Goal: Task Accomplishment & Management: Use online tool/utility

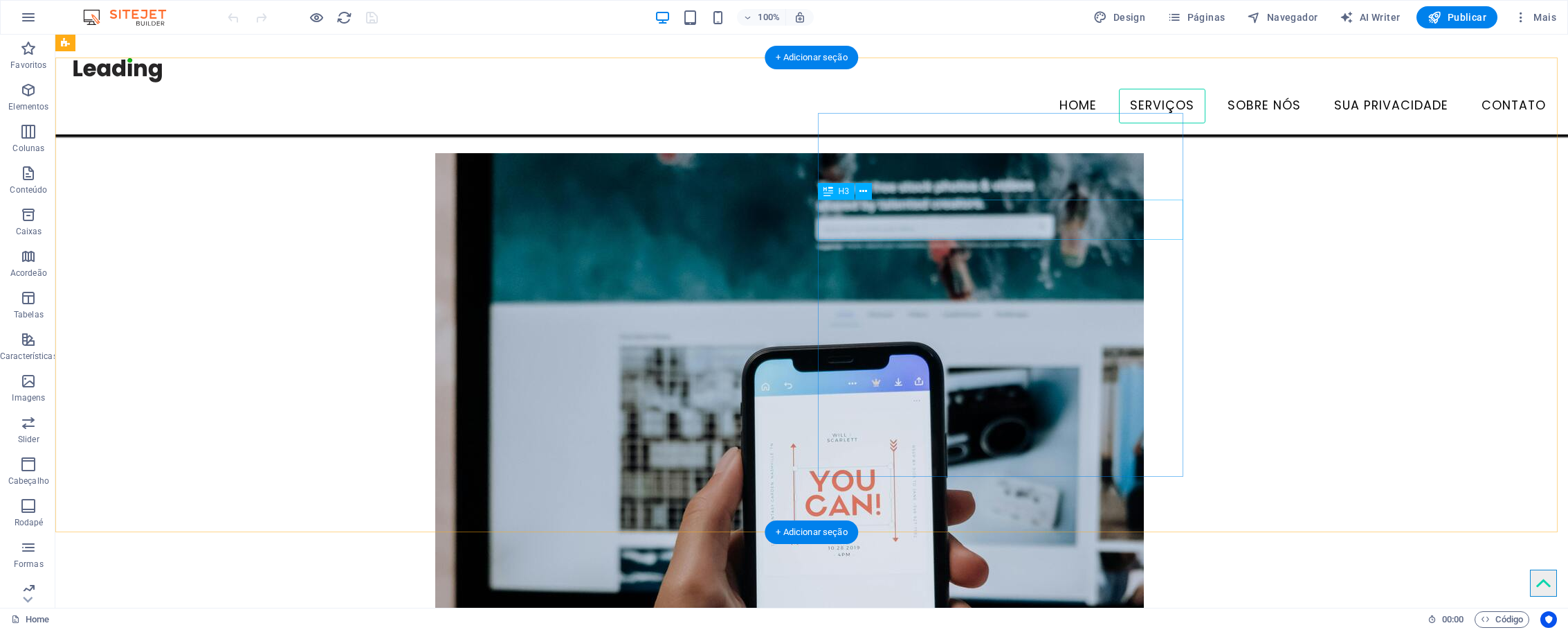
scroll to position [694, 0]
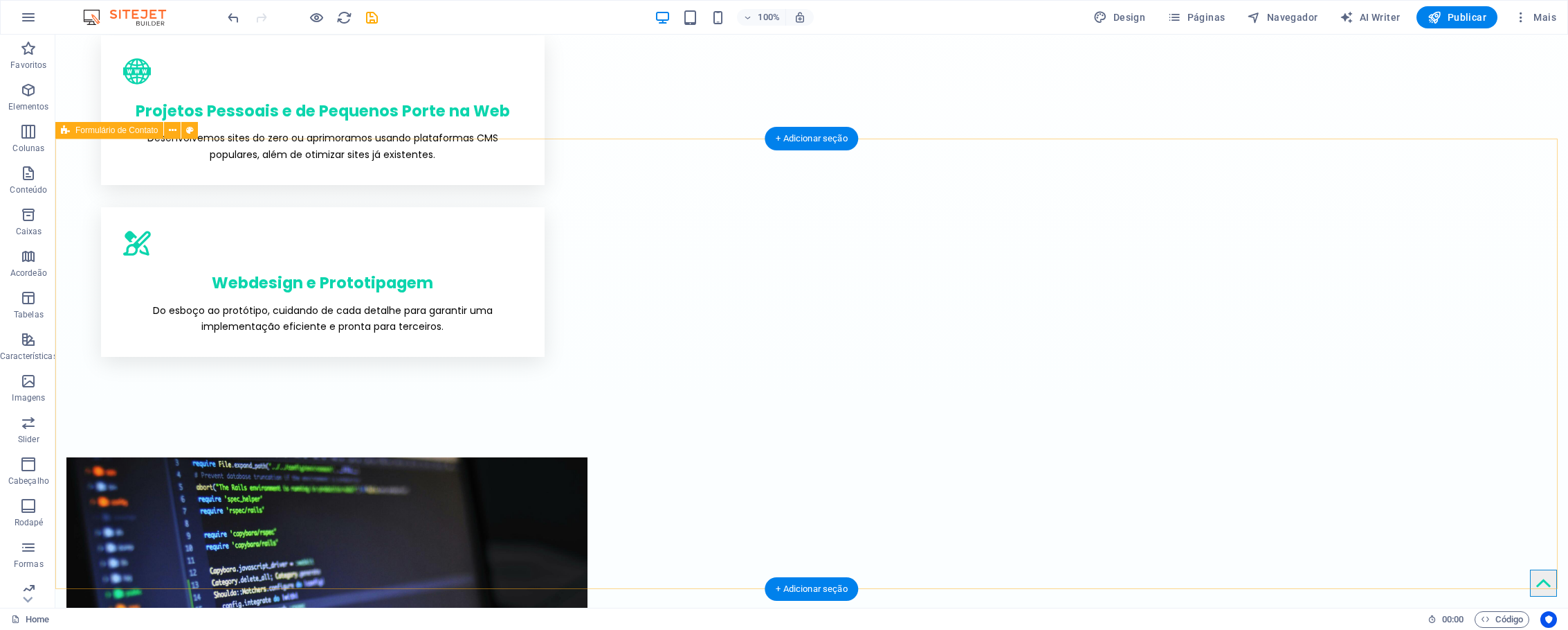
scroll to position [1627, 0]
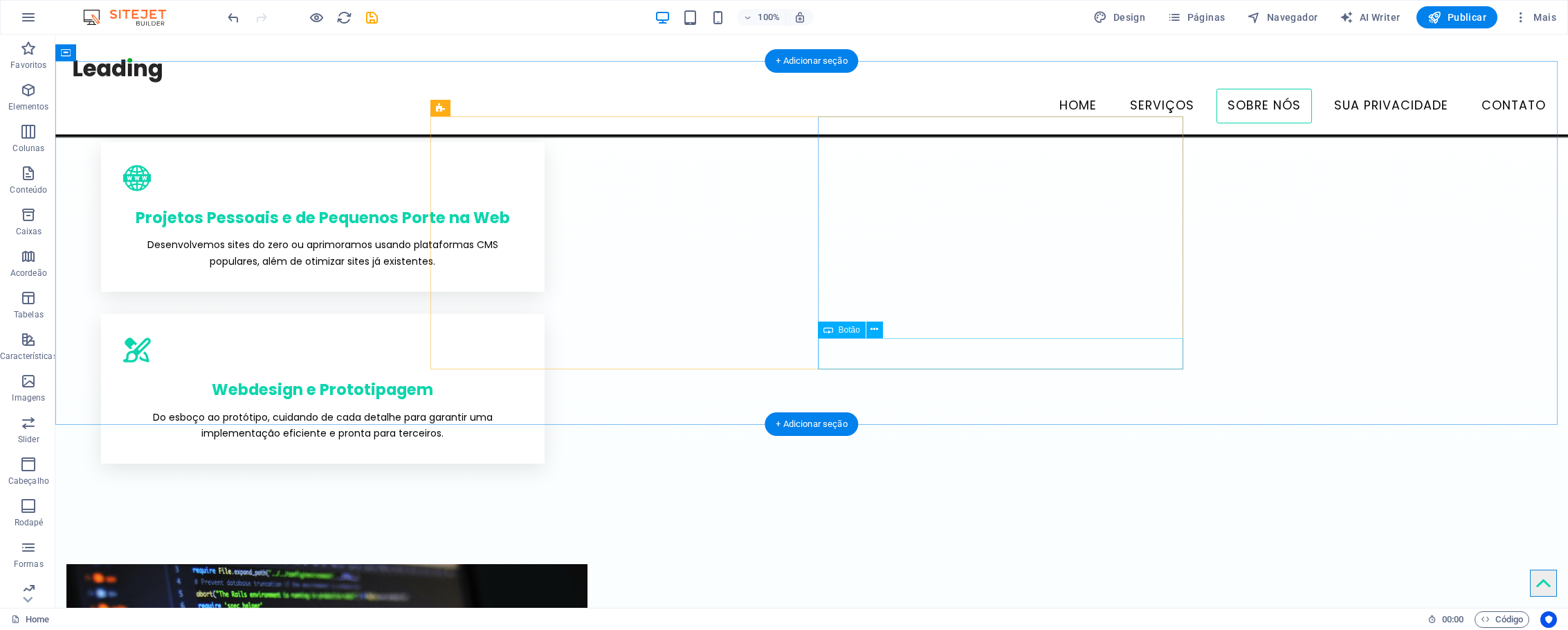
drag, startPoint x: 860, startPoint y: 353, endPoint x: 533, endPoint y: 355, distance: 327.0
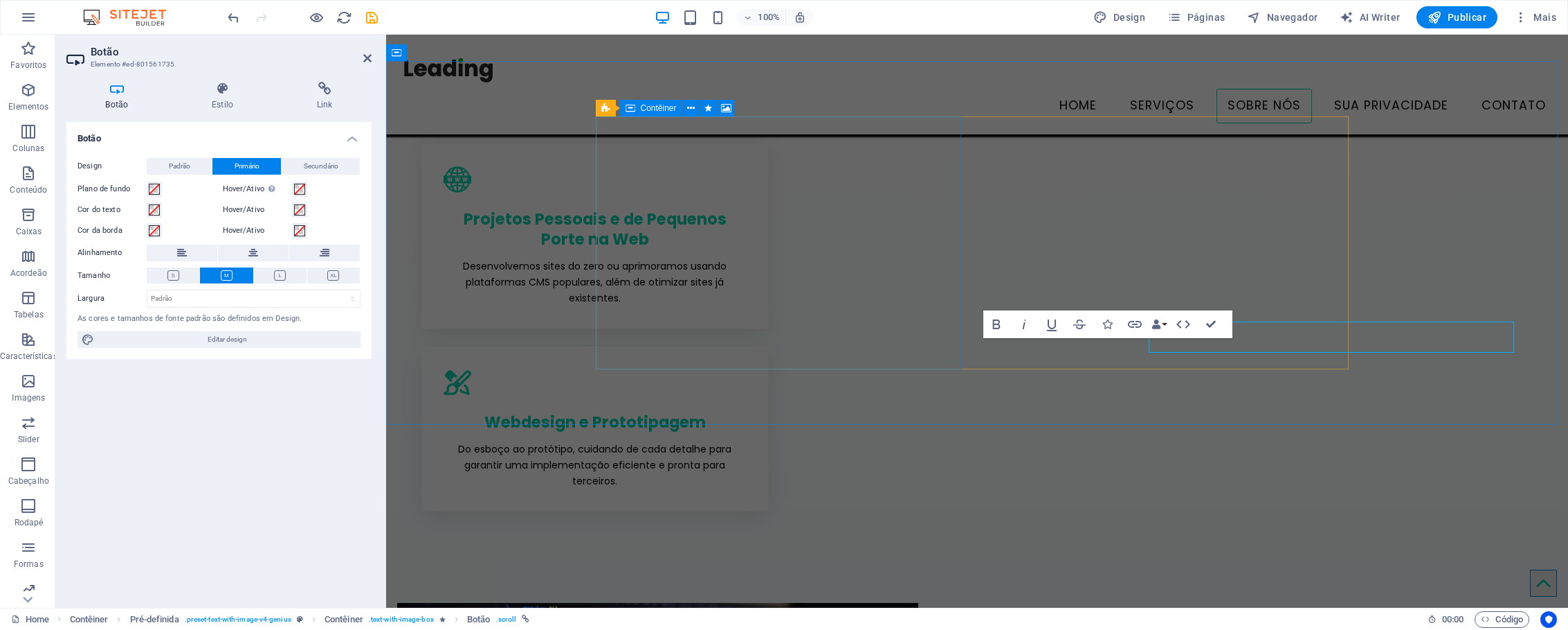
scroll to position [1644, 0]
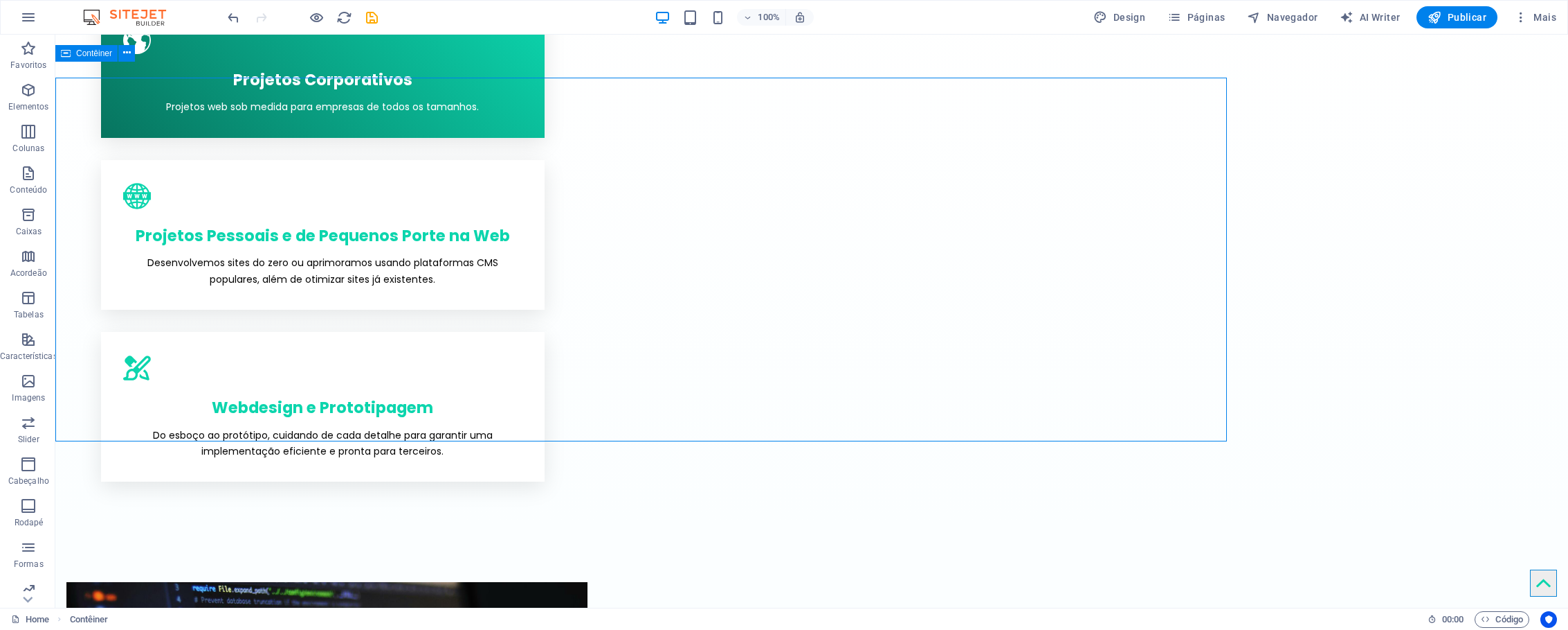
scroll to position [1627, 0]
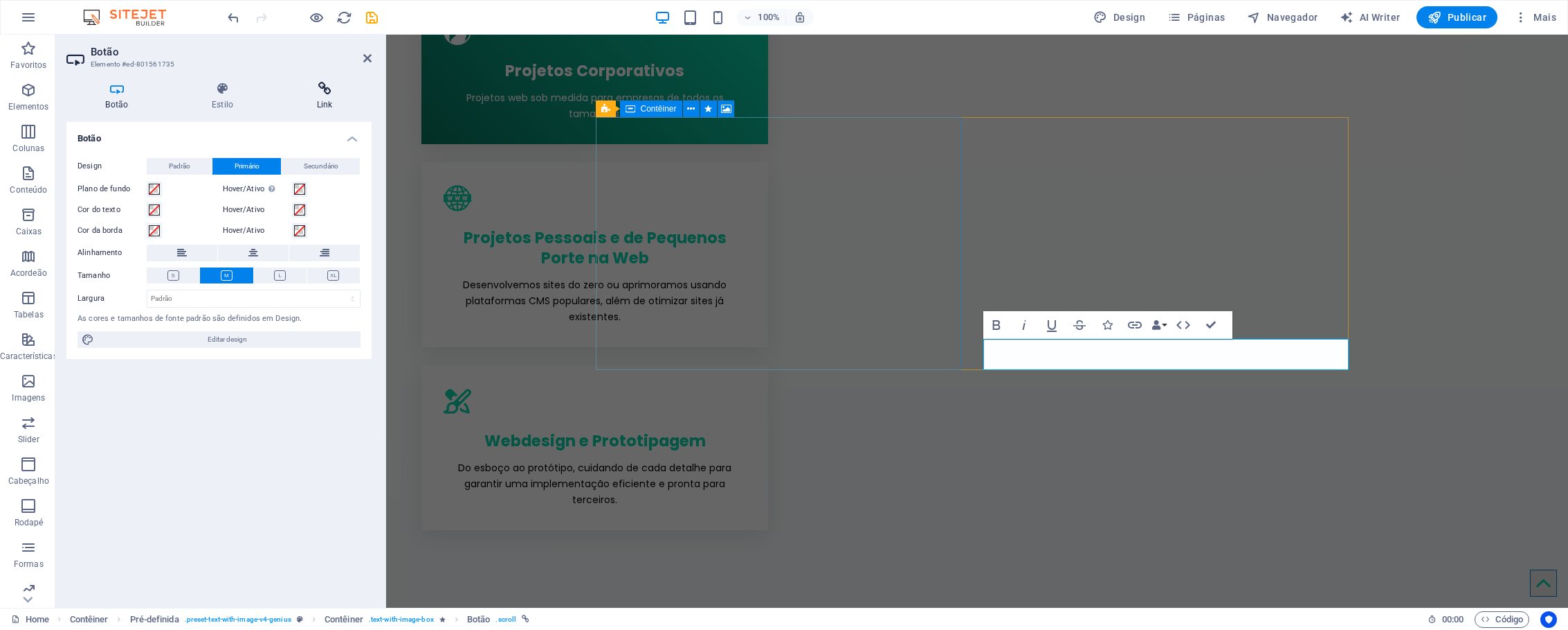
click at [330, 97] on h4 "Link" at bounding box center [324, 95] width 94 height 29
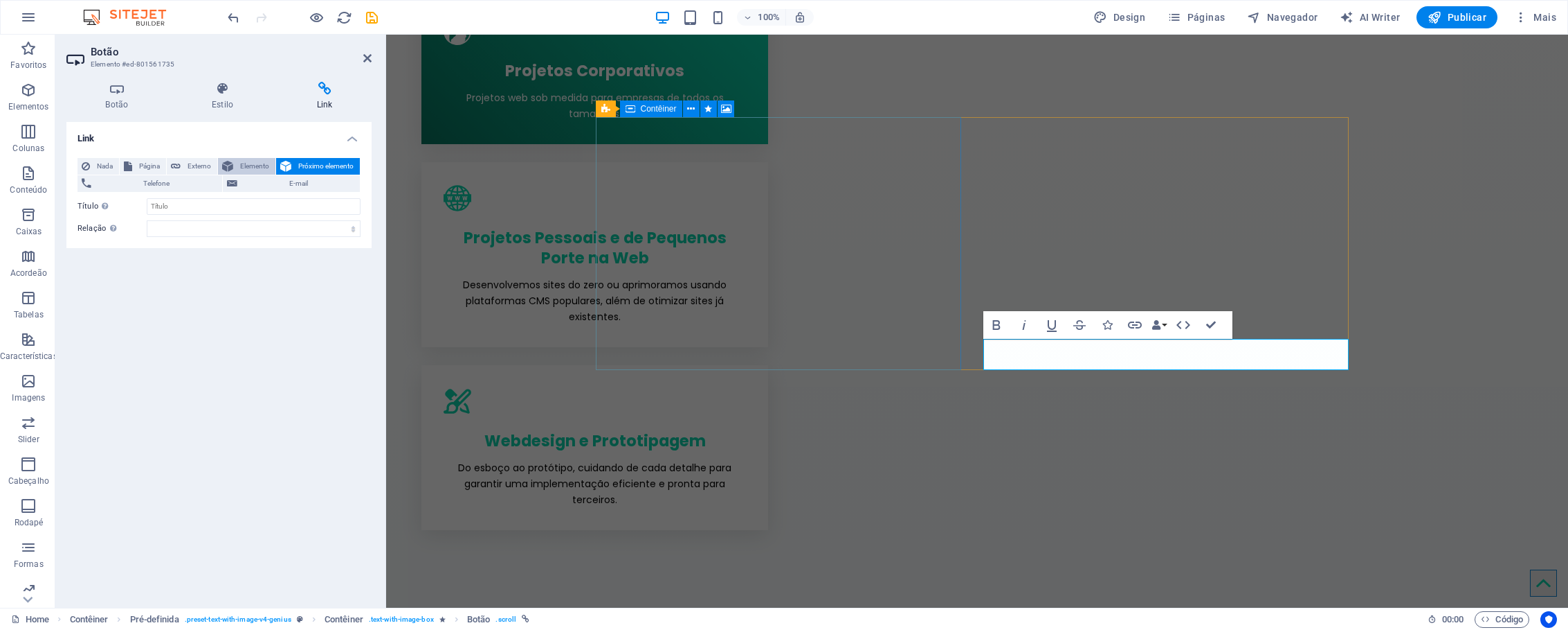
click at [238, 168] on span "Elemento" at bounding box center [254, 166] width 34 height 17
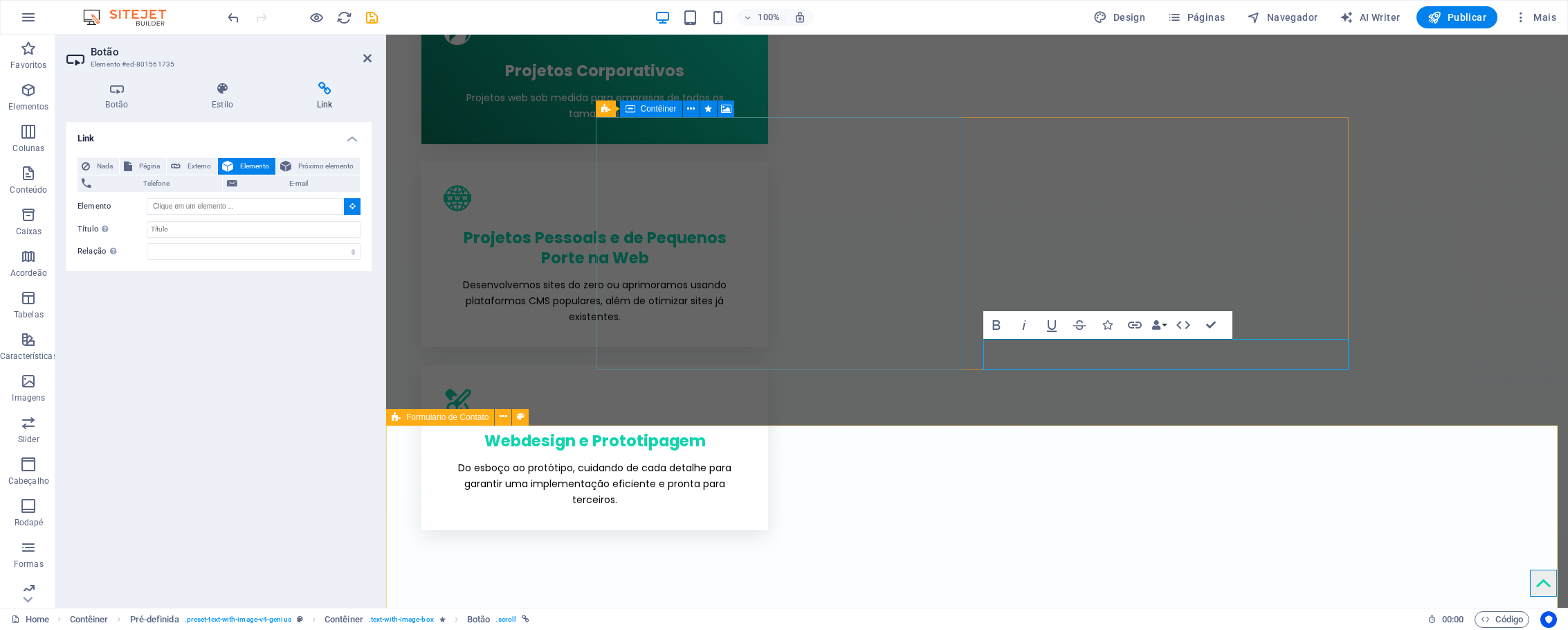
type input "#ed-841282842"
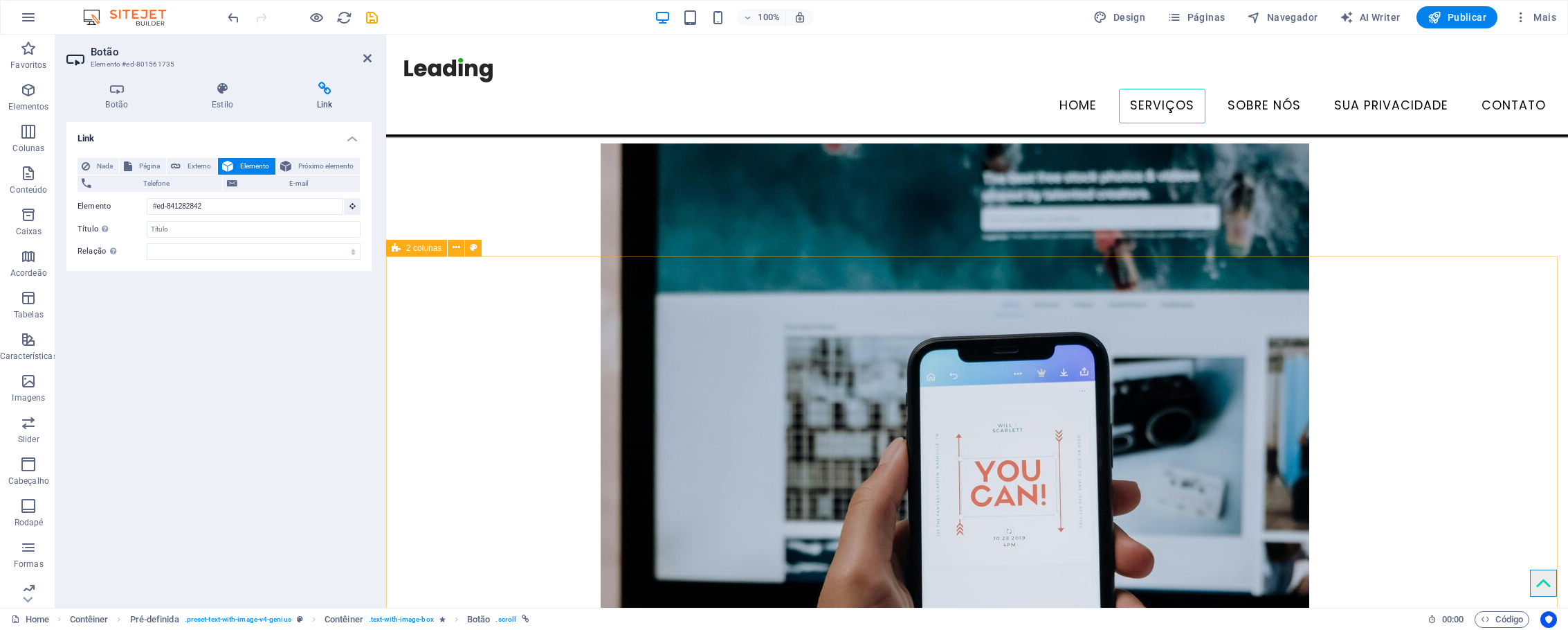
scroll to position [717, 0]
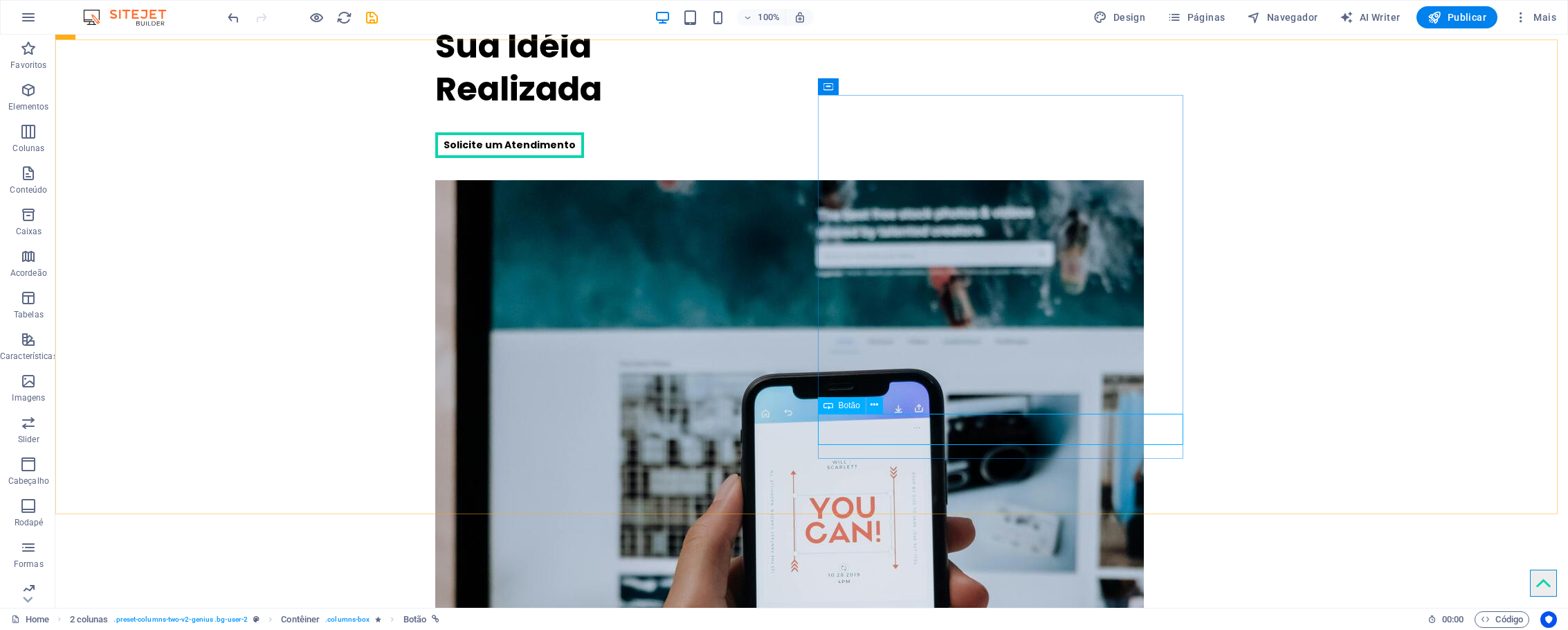
click at [850, 405] on span "Botão" at bounding box center [850, 405] width 22 height 8
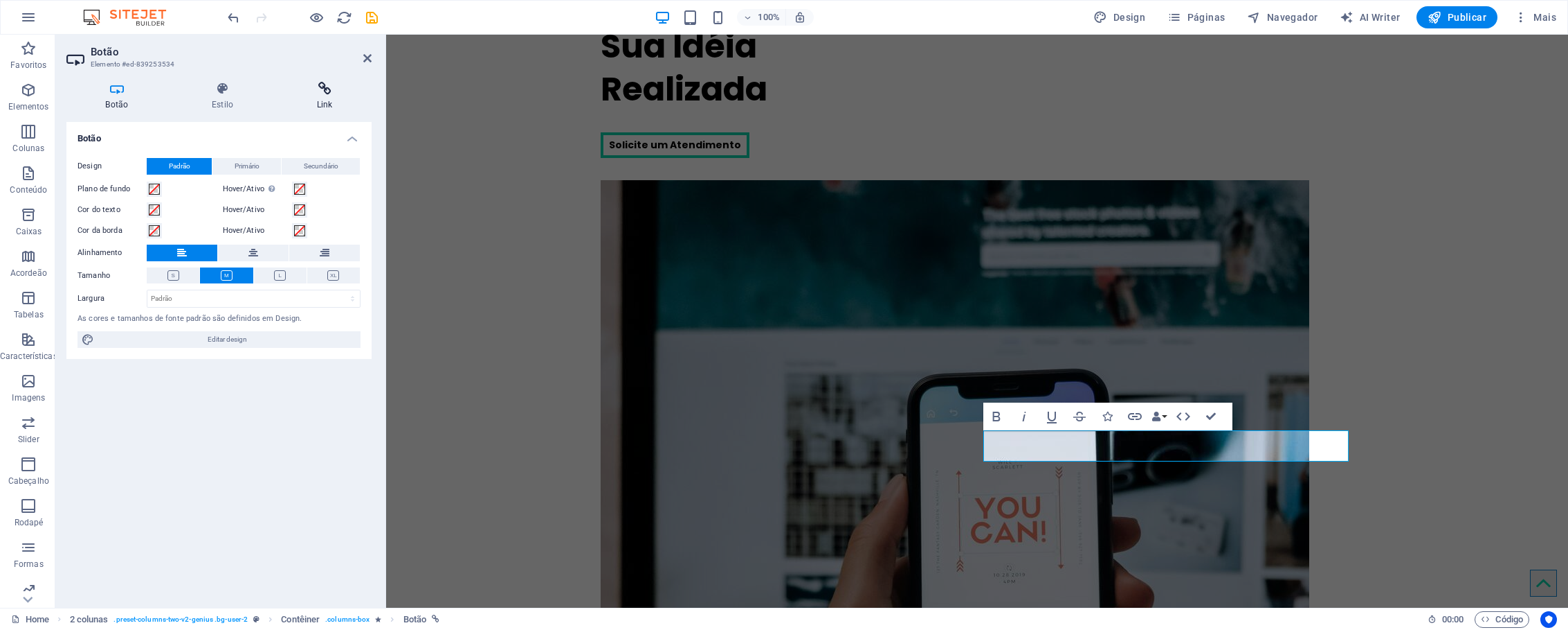
click at [331, 93] on icon at bounding box center [324, 88] width 94 height 14
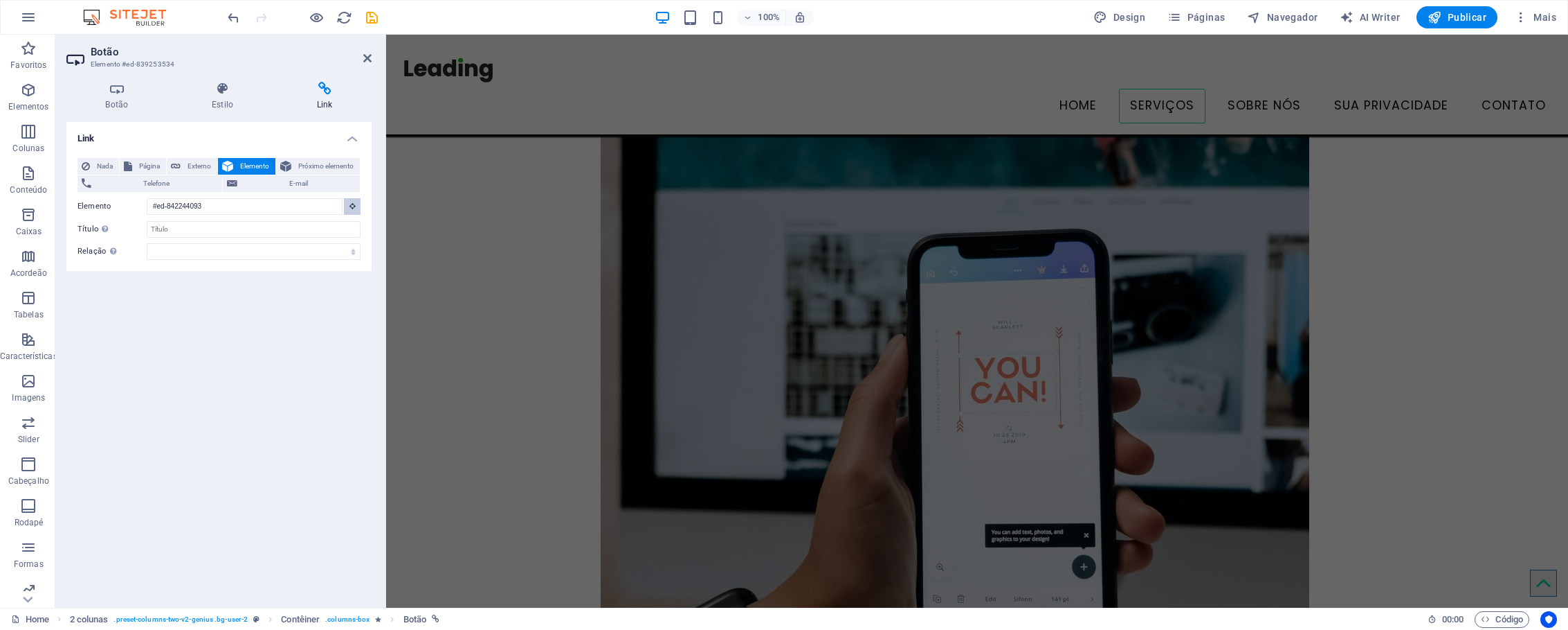
scroll to position [653, 0]
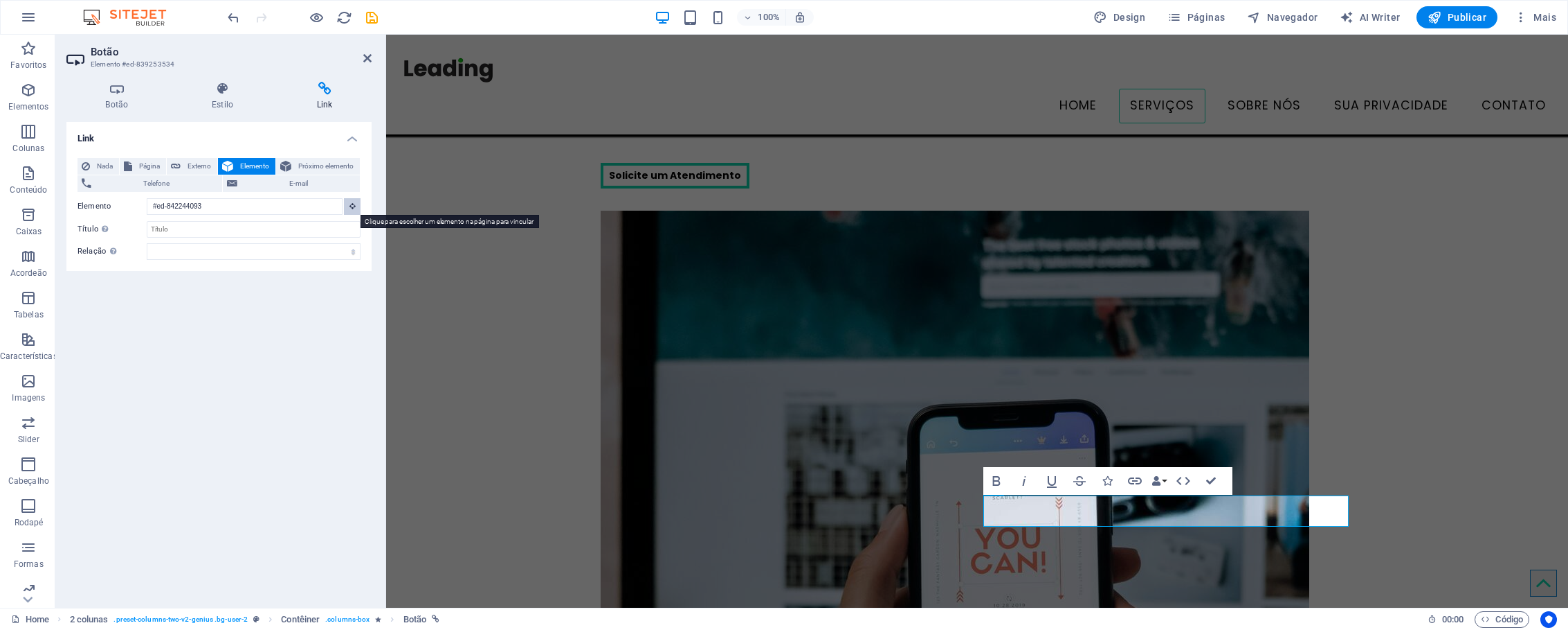
click at [355, 206] on icon at bounding box center [353, 206] width 6 height 7
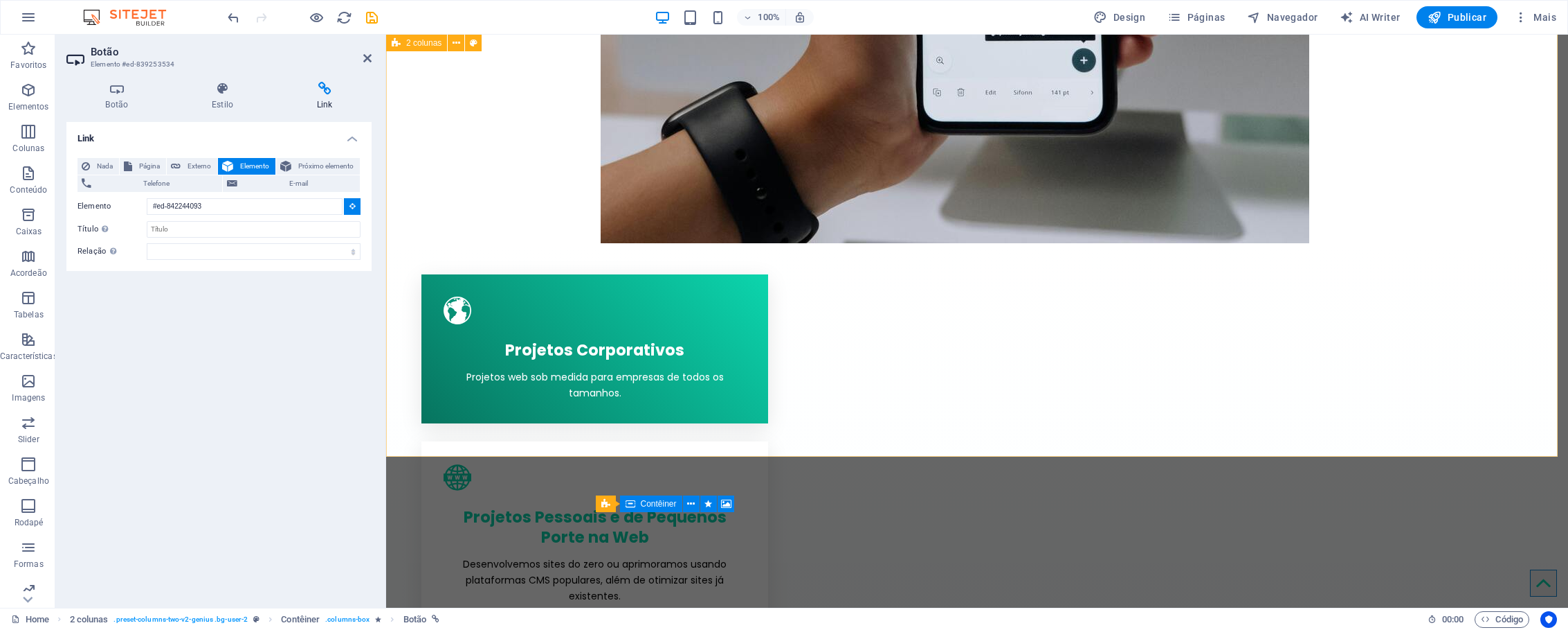
scroll to position [1503, 0]
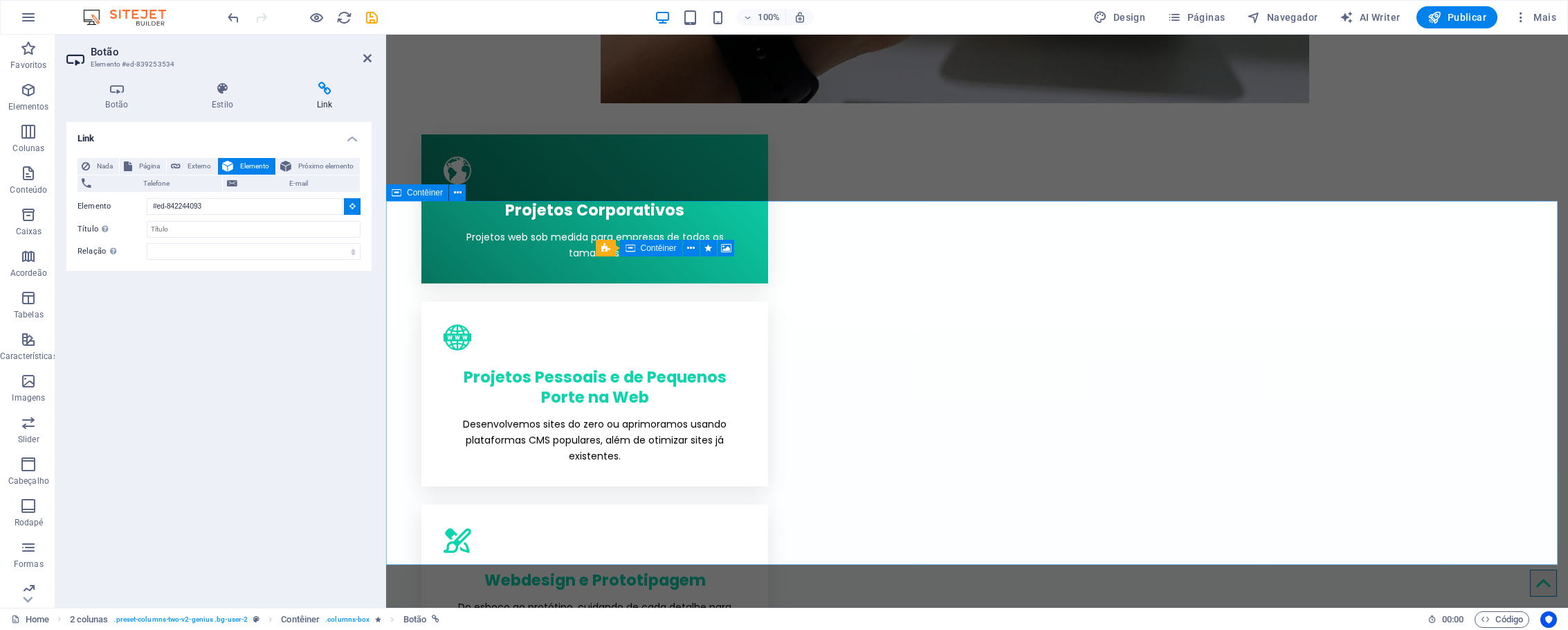
type input "#ed-801561705"
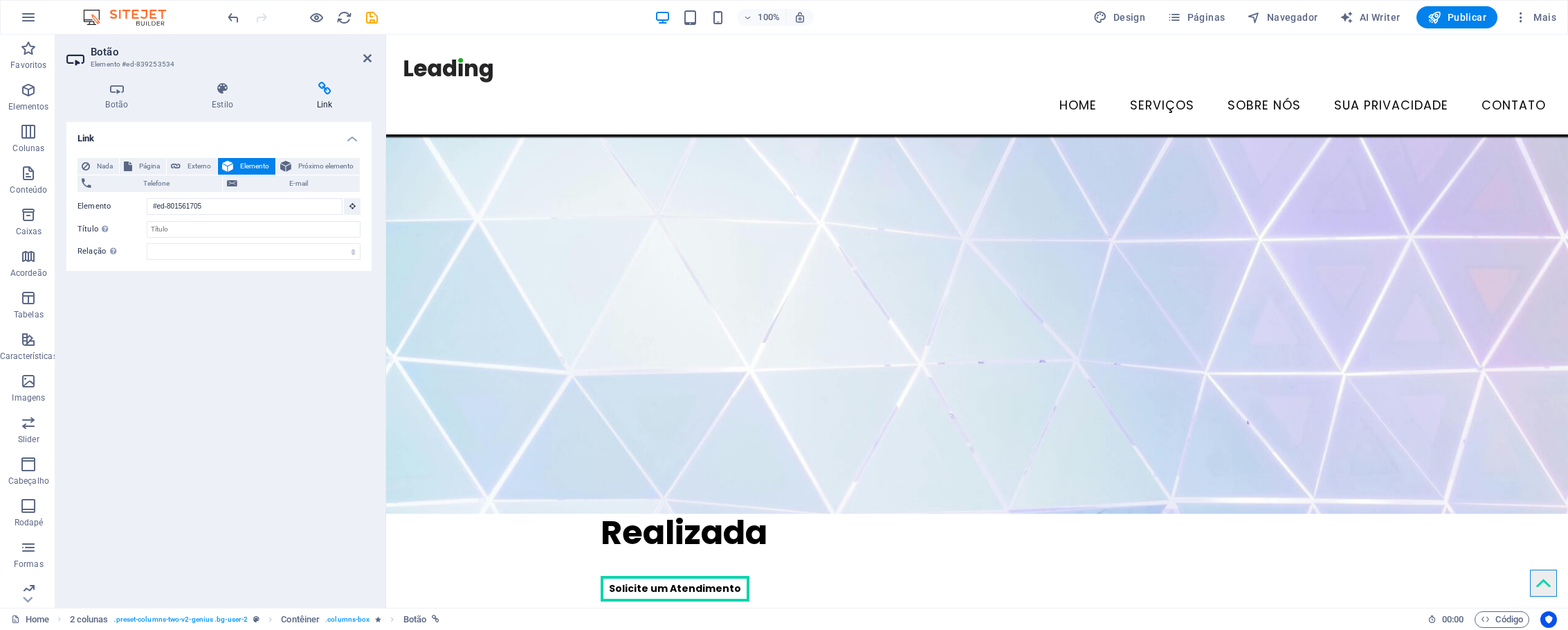
scroll to position [0, 0]
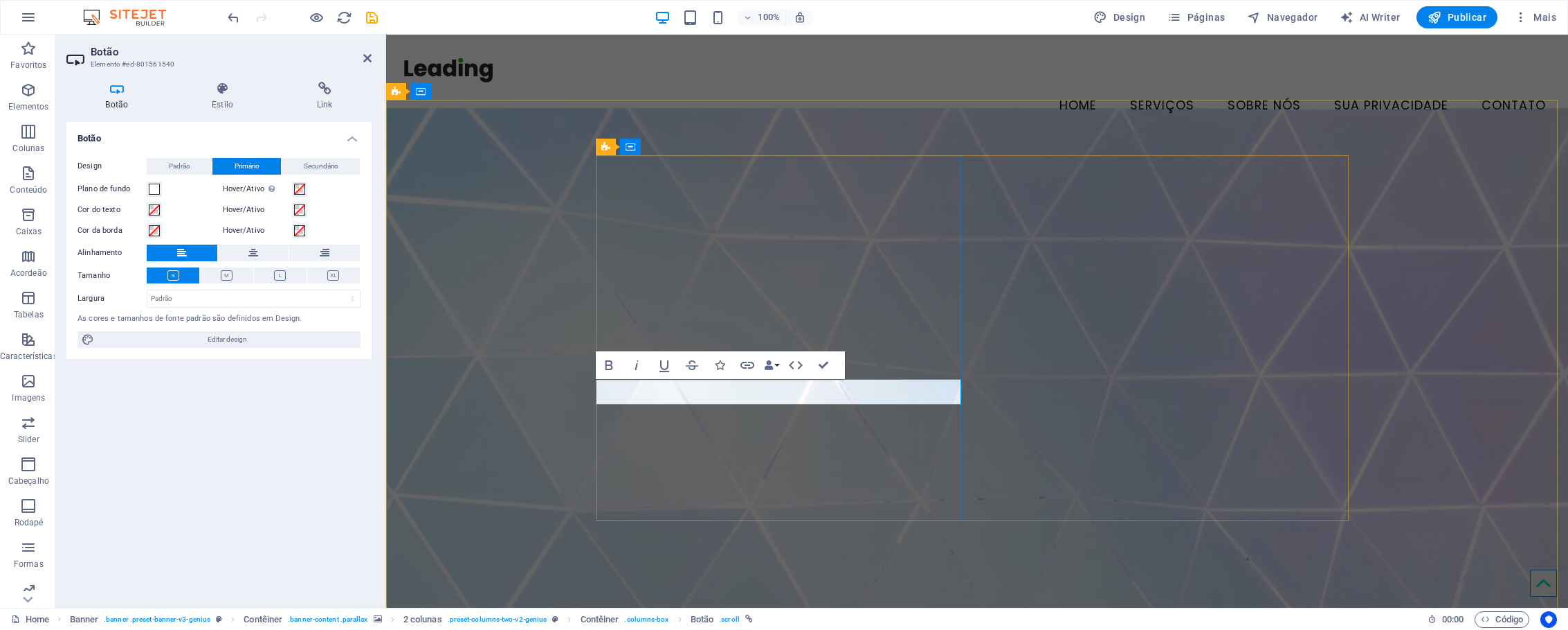
click at [242, 104] on h4 "Estilo" at bounding box center [225, 95] width 105 height 29
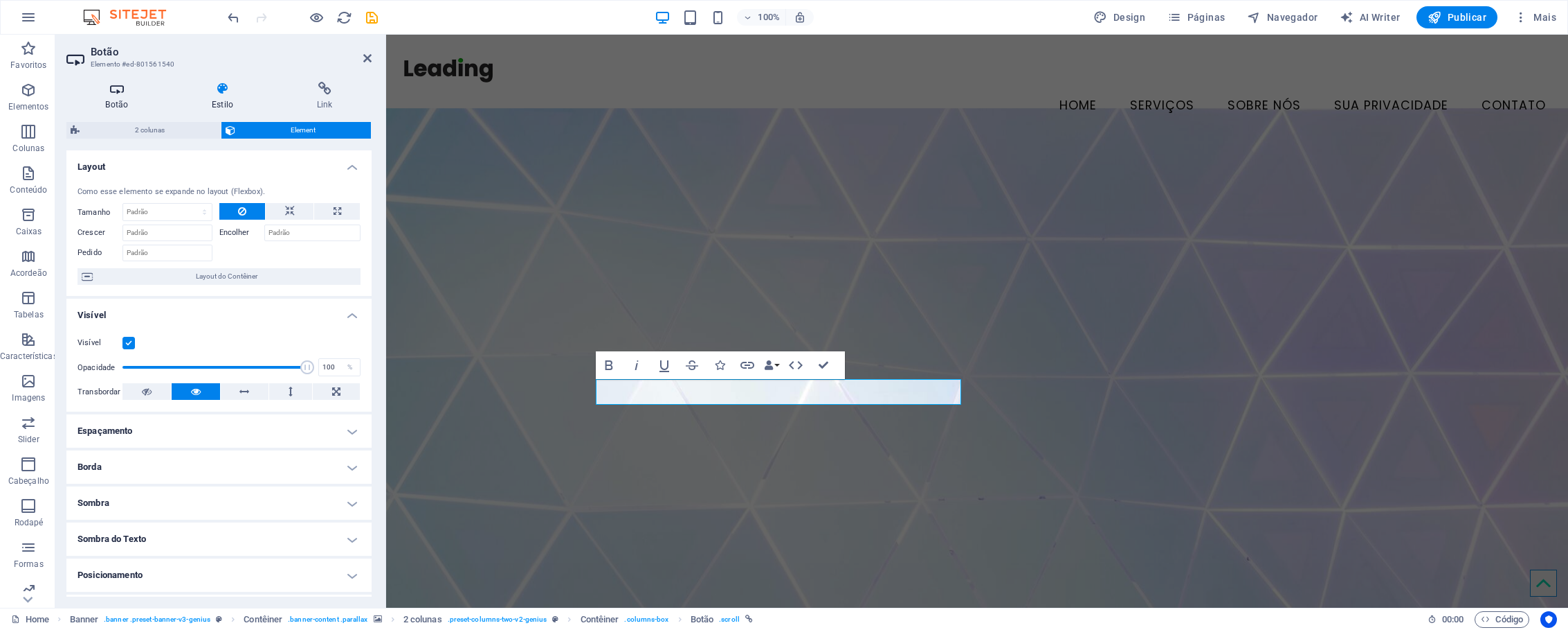
click at [114, 94] on icon at bounding box center [117, 88] width 101 height 14
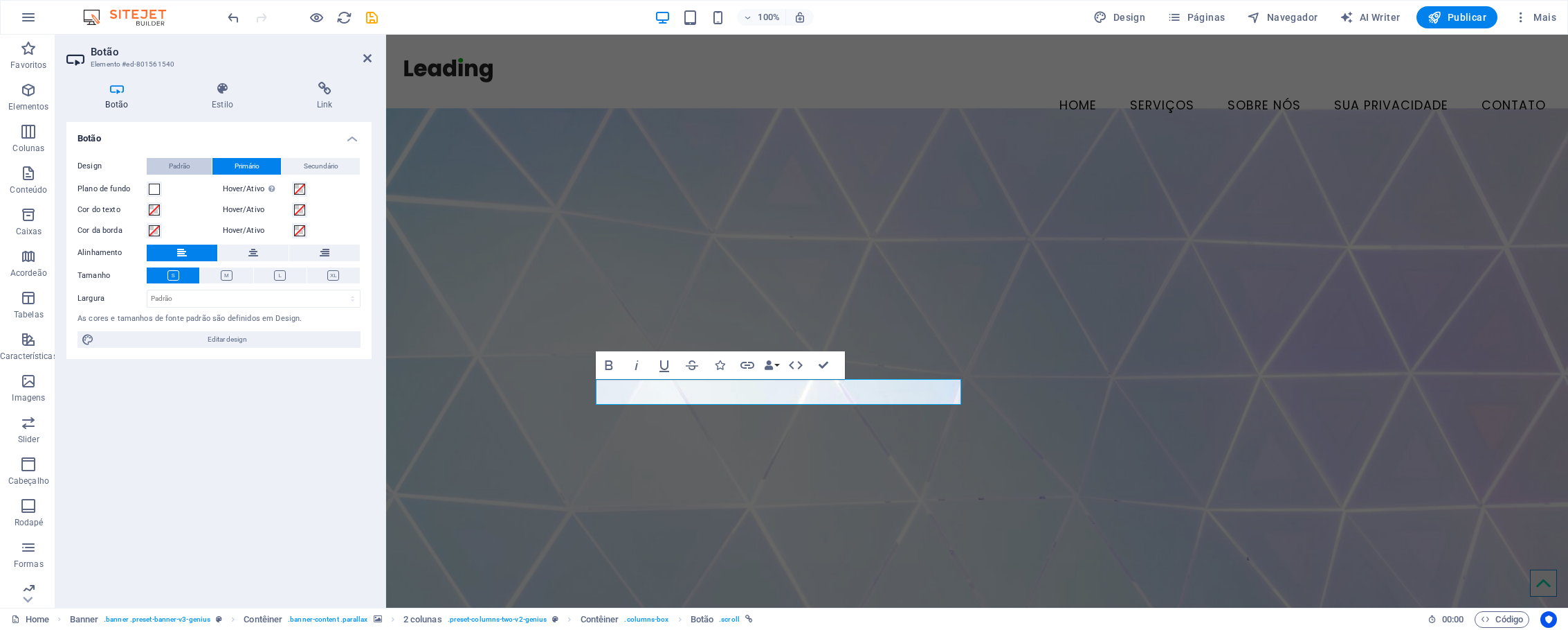
click at [202, 162] on button "Padrão" at bounding box center [180, 166] width 66 height 17
click at [266, 167] on button "Primário" at bounding box center [246, 166] width 69 height 17
click at [271, 197] on div "Mude para o modo de visualização para testar o estado ativo/hover" at bounding box center [230, 218] width 111 height 42
click at [292, 190] on button "Hover/Ativo Mude para o modo de visualização para testar o estado ativo/hover" at bounding box center [299, 189] width 15 height 15
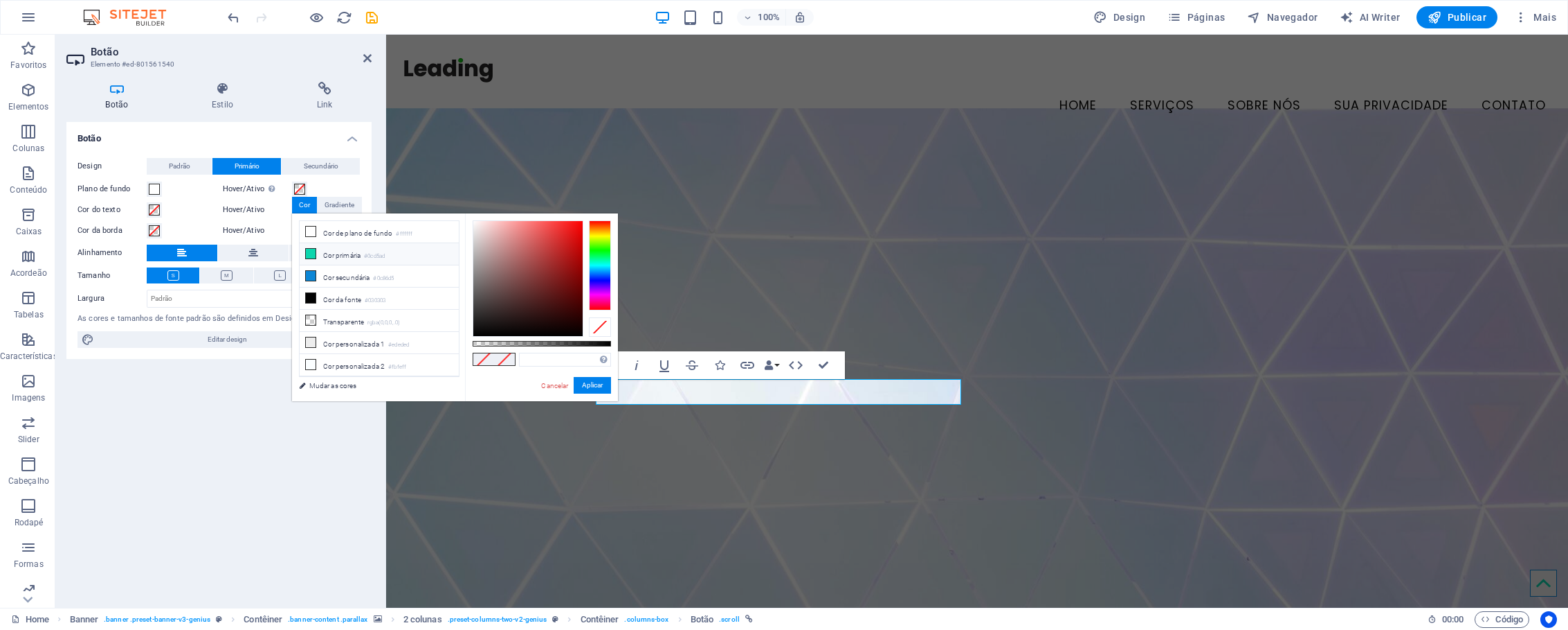
click at [337, 257] on li "Cor primária #0cd5ad" at bounding box center [379, 254] width 159 height 22
type input "#0cd5ad"
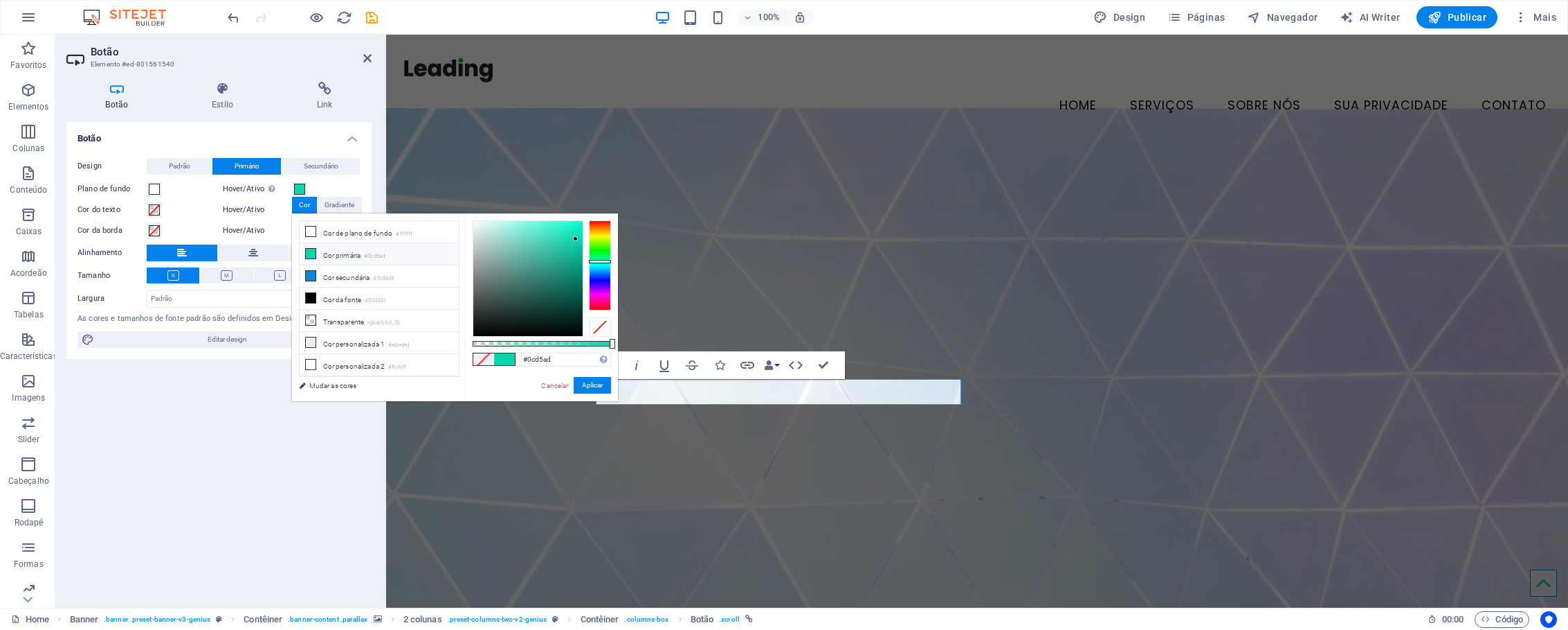
click at [347, 182] on div "Hover/Ativo Mude para o modo de visualização para testar o estado ativo/hover" at bounding box center [291, 189] width 138 height 17
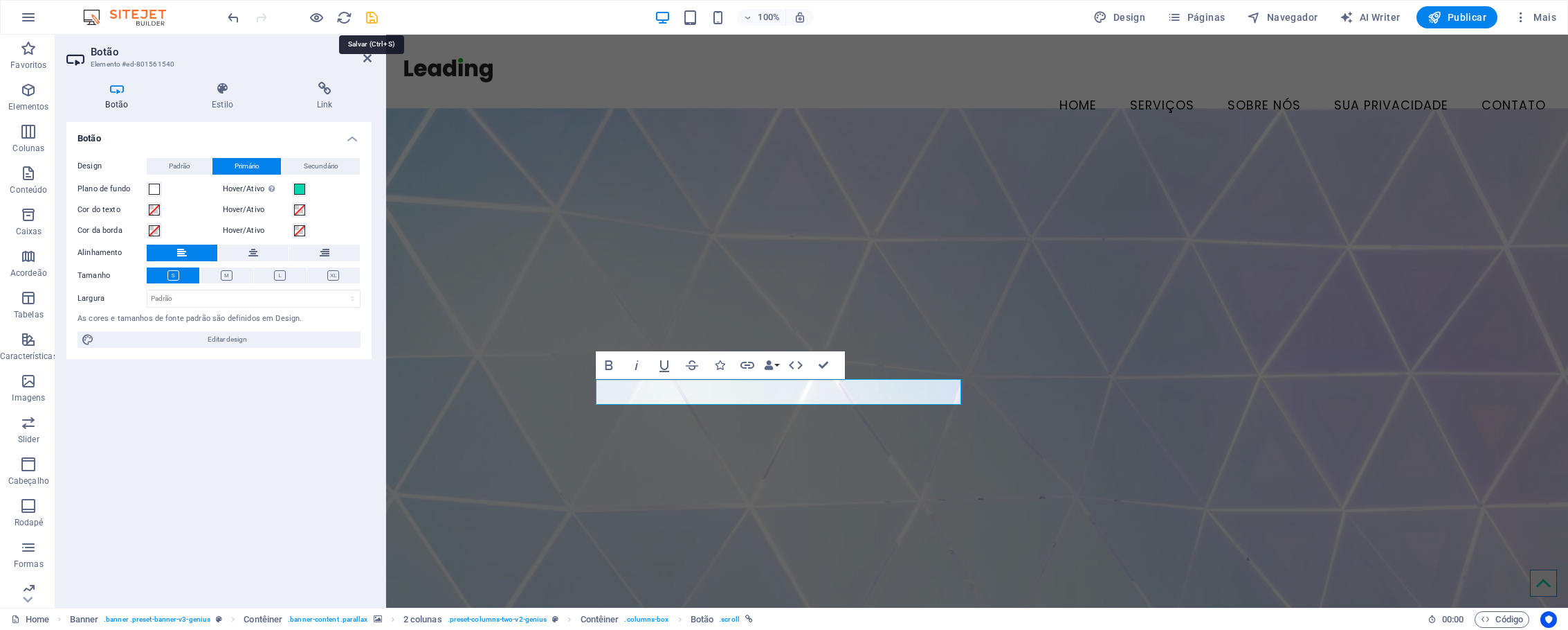
click at [371, 18] on icon "save" at bounding box center [372, 18] width 16 height 16
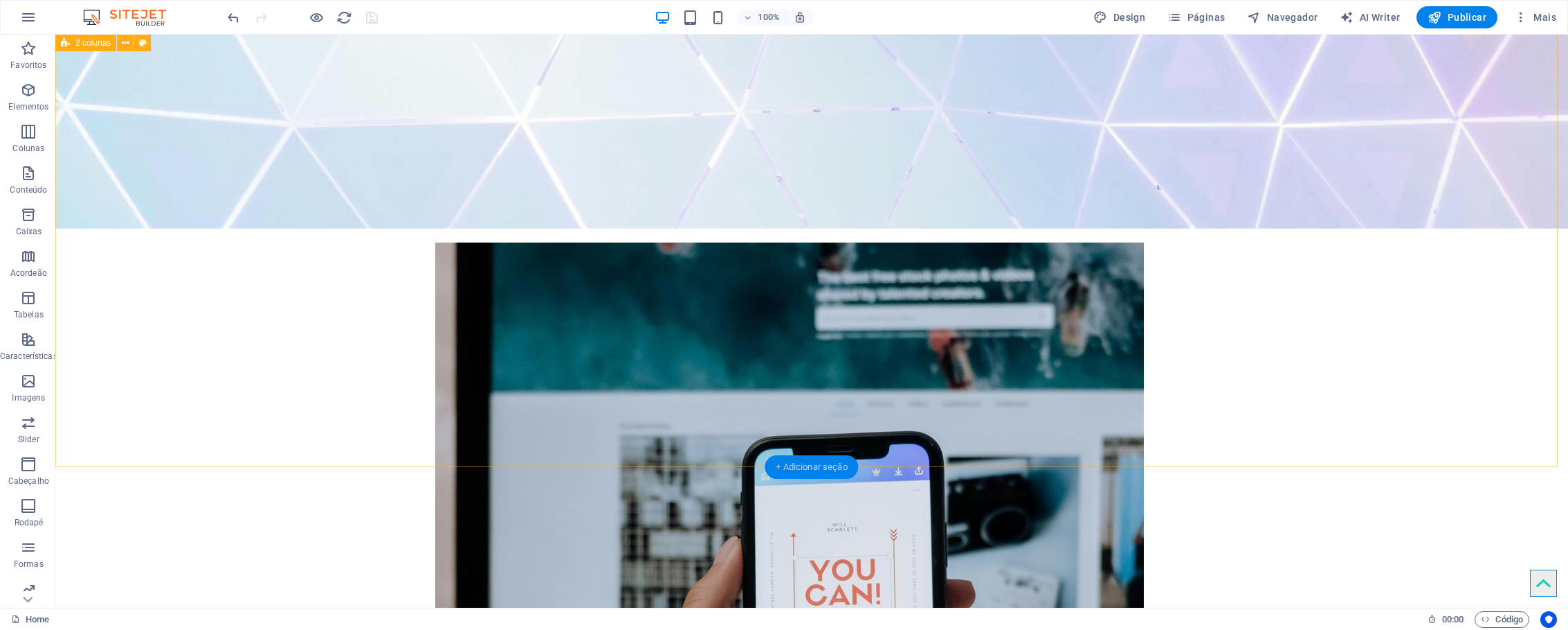
scroll to position [839, 0]
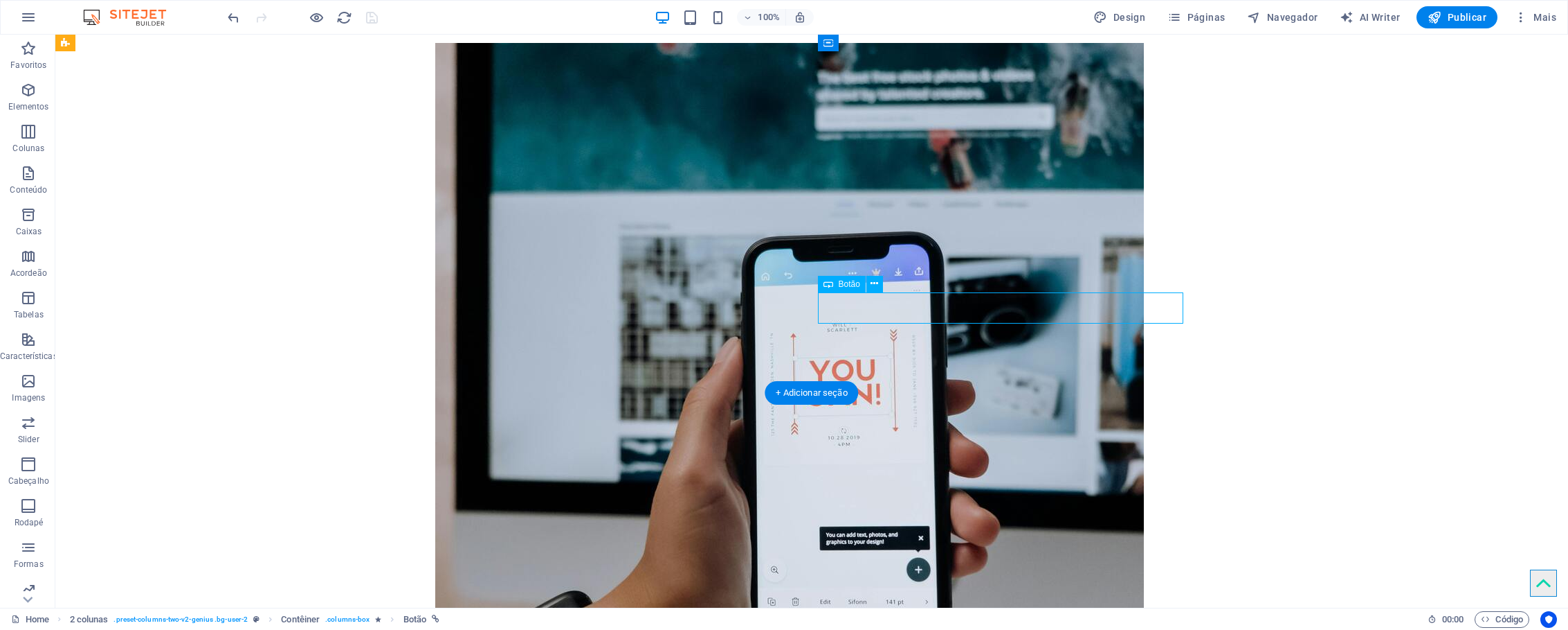
select select "%"
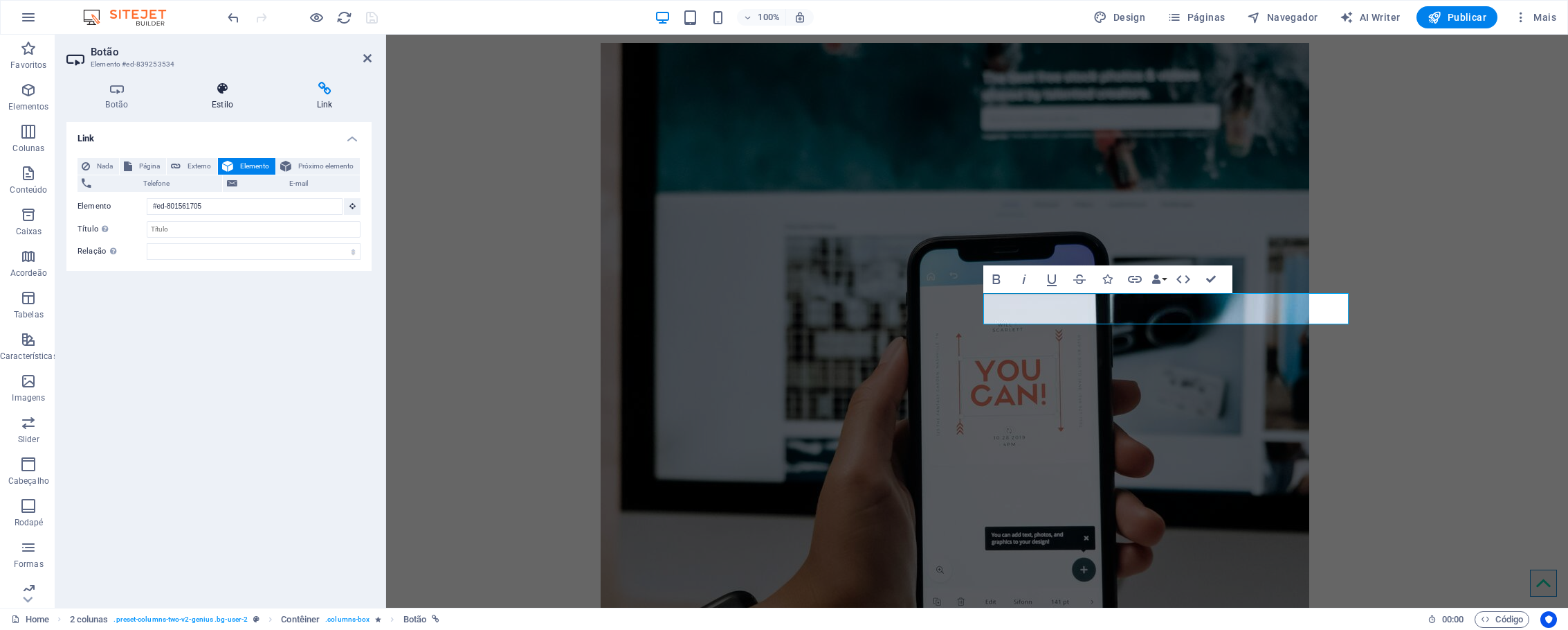
click at [207, 82] on icon at bounding box center [222, 88] width 99 height 14
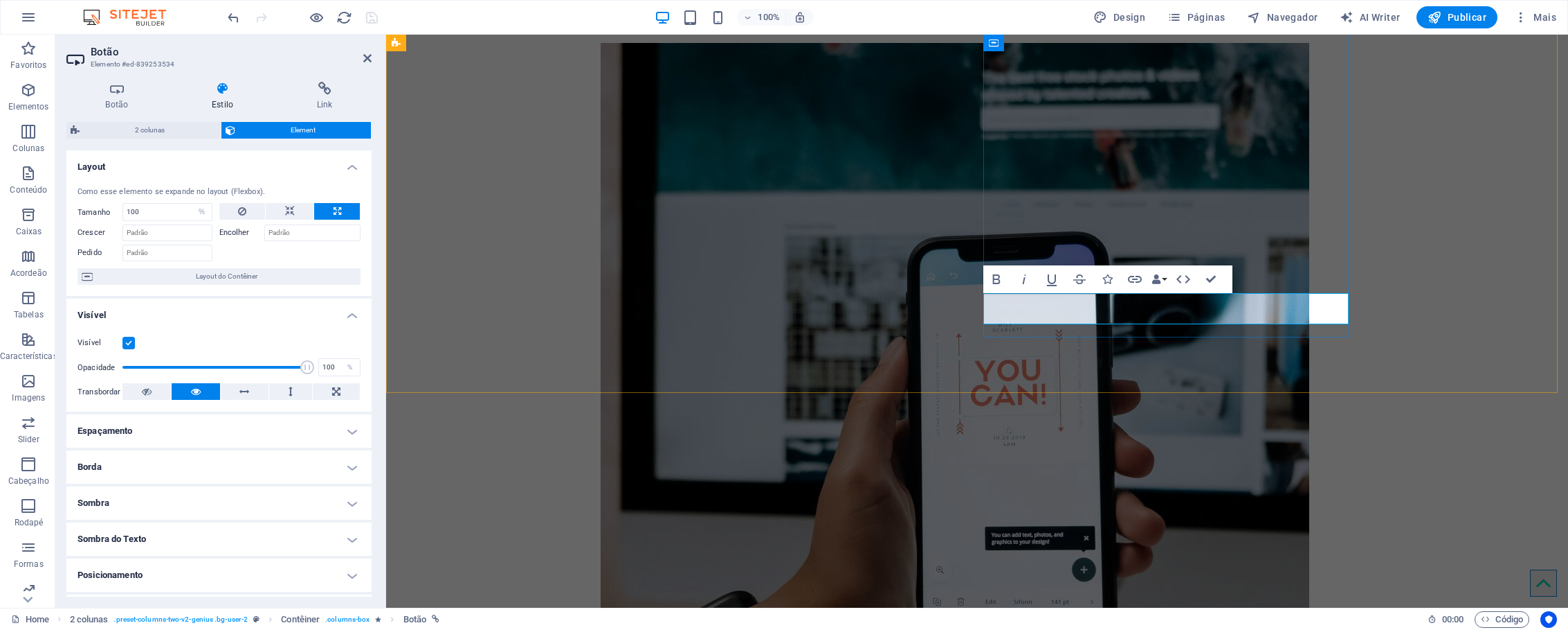
click at [120, 101] on h4 "Botão" at bounding box center [119, 95] width 106 height 29
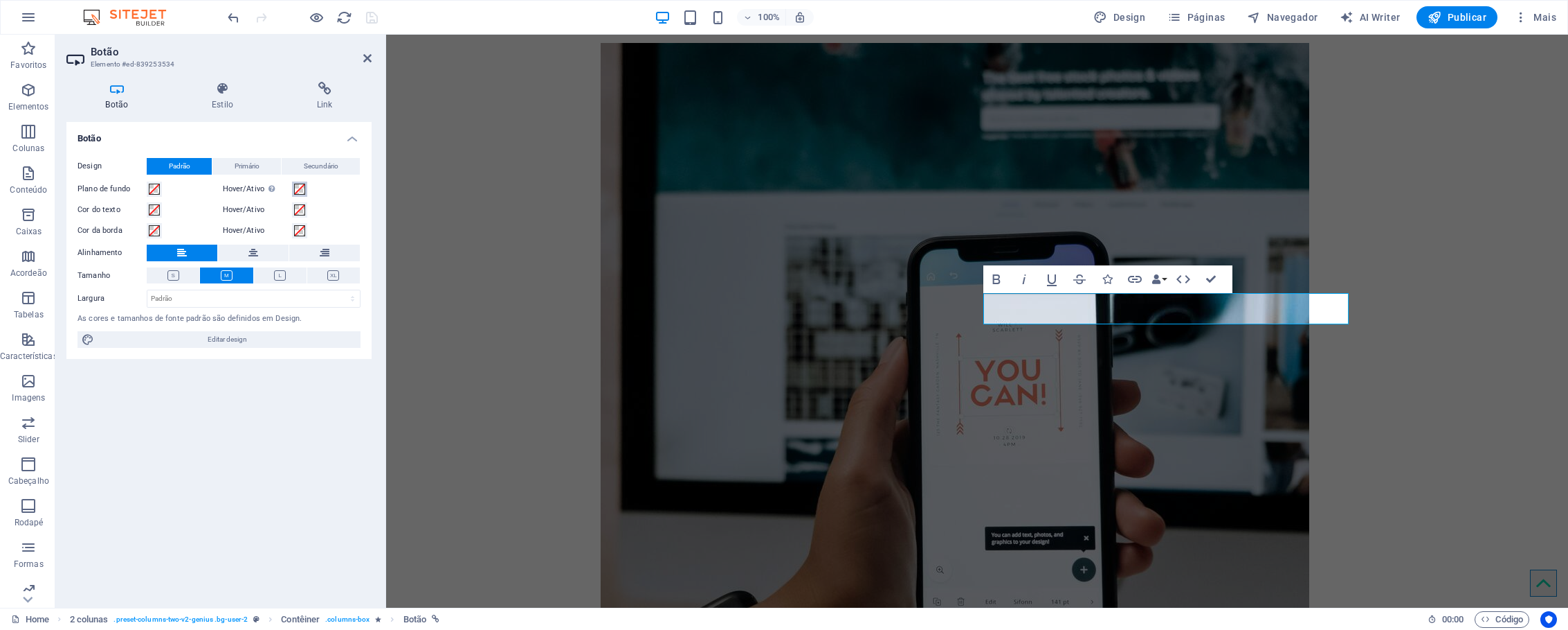
click at [301, 186] on span at bounding box center [299, 189] width 11 height 11
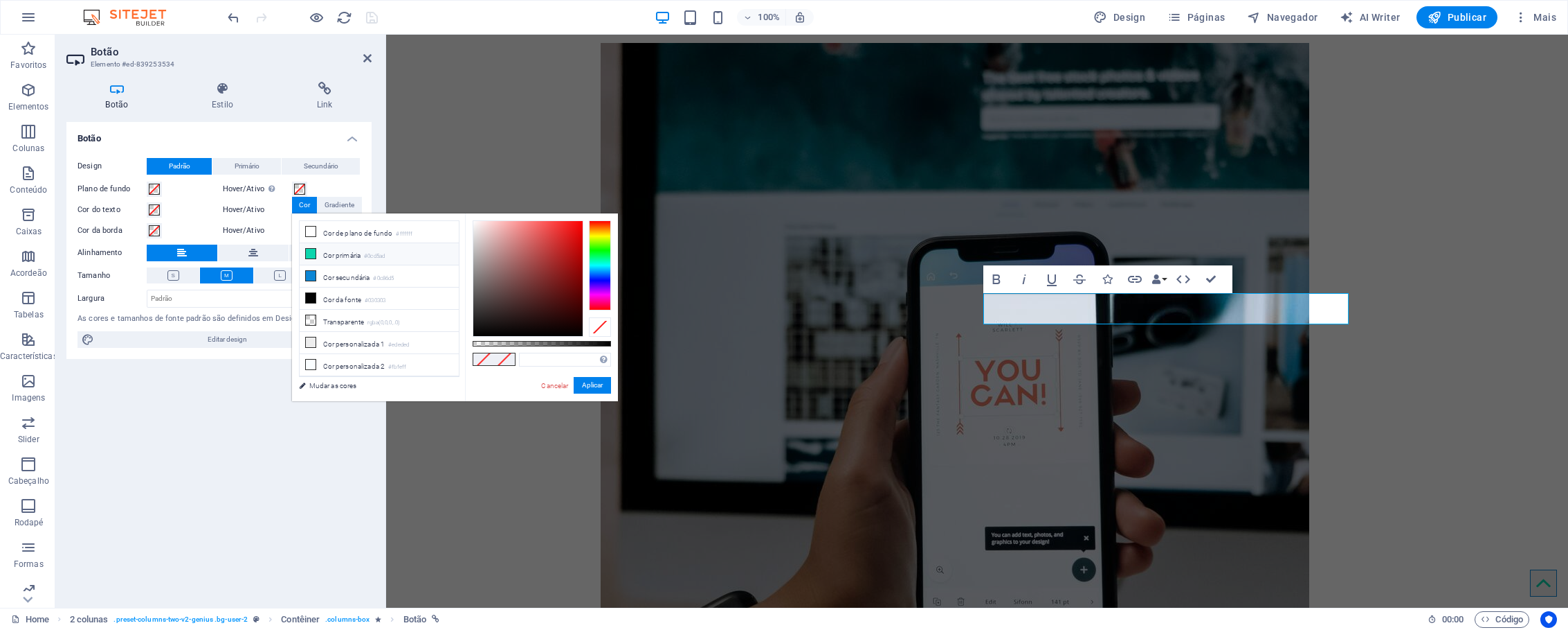
click at [335, 253] on li "Cor primária #0cd5ad" at bounding box center [379, 254] width 159 height 22
type input "#0cd5ad"
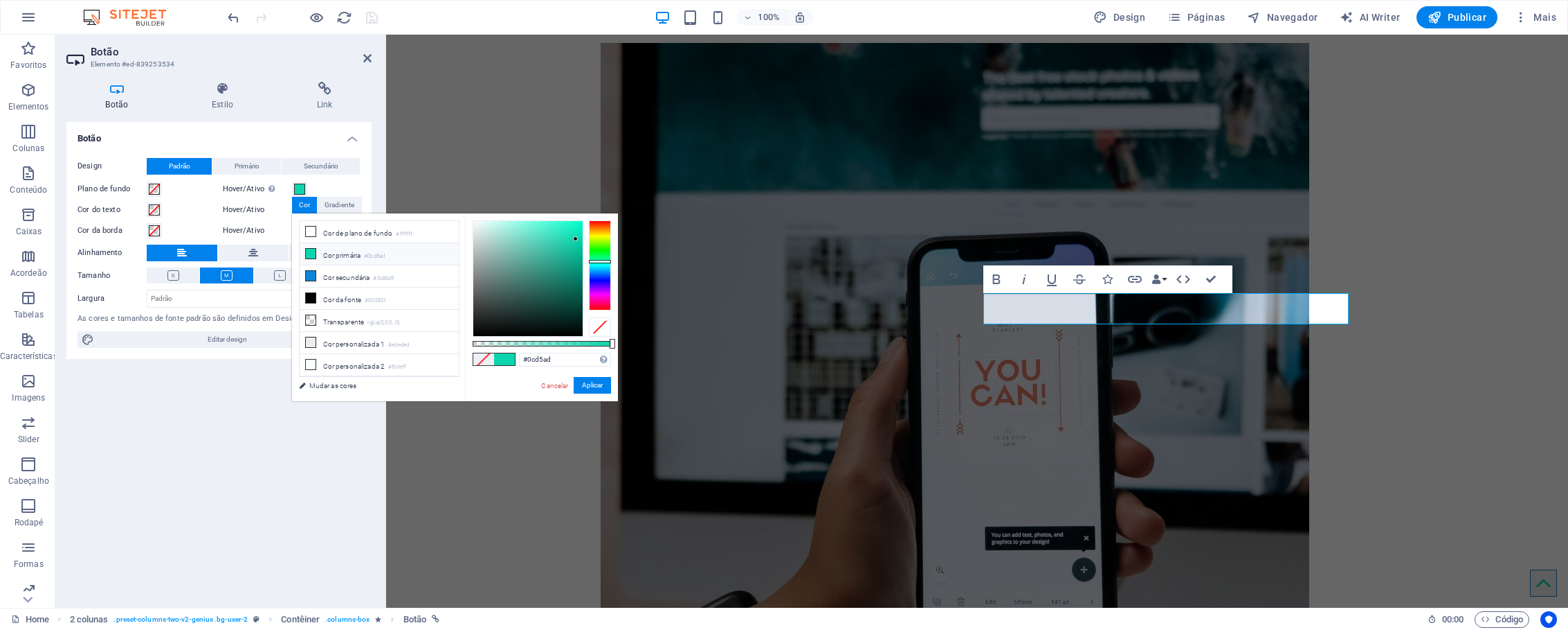
click at [284, 467] on div "Botão Design Padrão Primário Secundário Plano de fundo Hover/Ativo Mude para o …" at bounding box center [218, 359] width 305 height 474
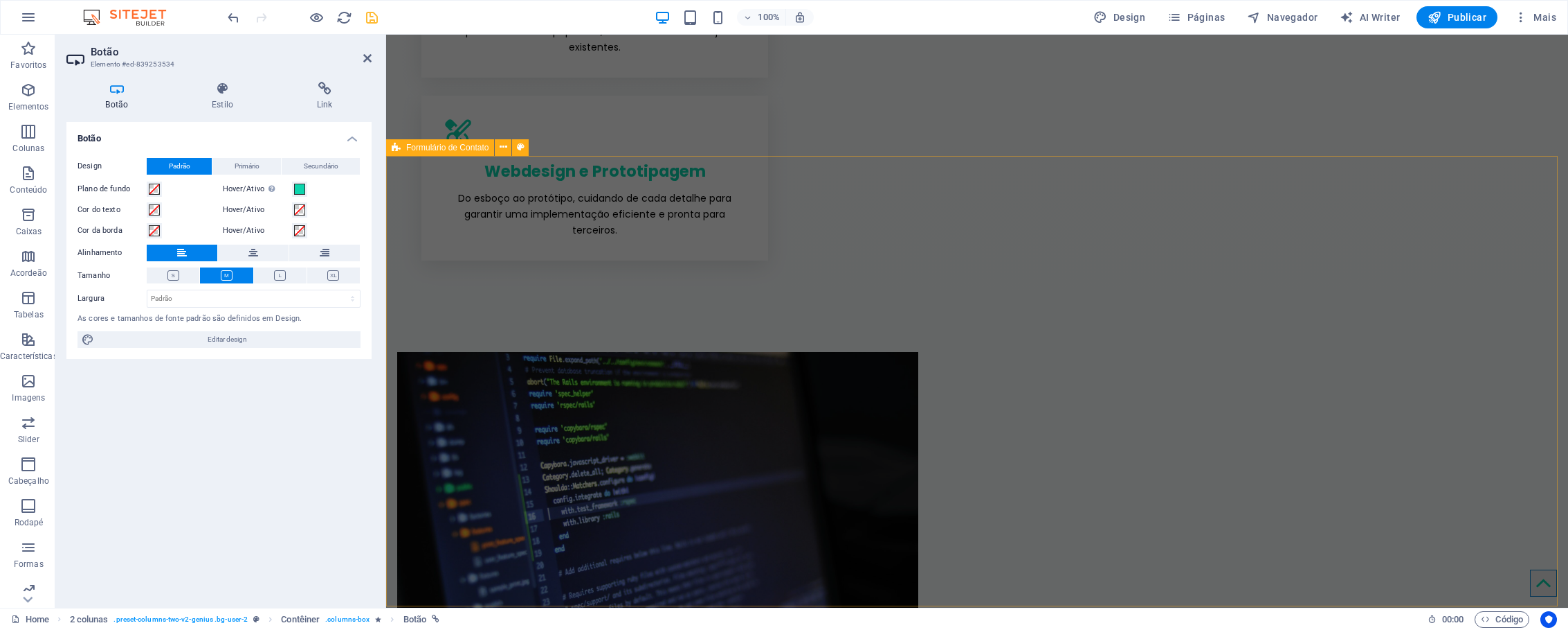
scroll to position [2172, 0]
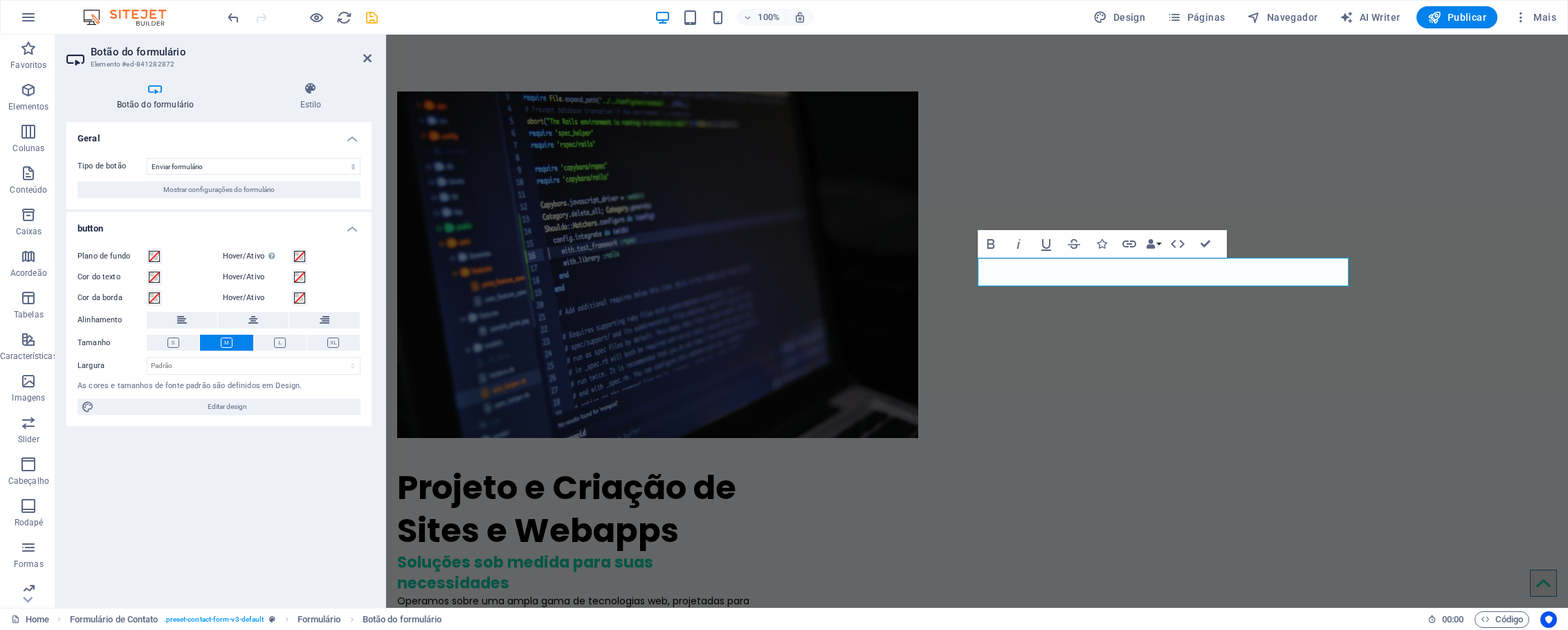
click at [353, 250] on div "Hover/Ativo Mude para o modo de visualização para testar o estado ativo/hover" at bounding box center [291, 256] width 138 height 17
click at [303, 255] on span at bounding box center [299, 255] width 11 height 11
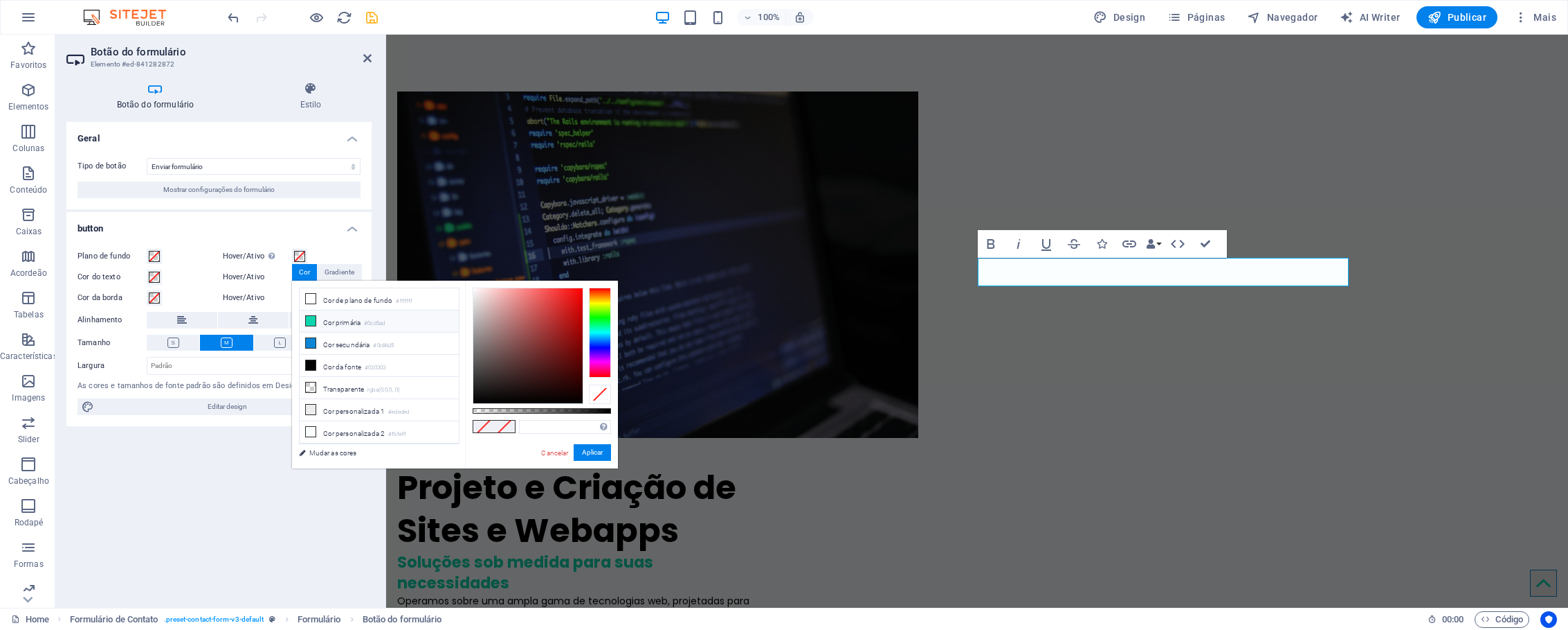
click at [328, 323] on li "Cor primária #0cd5ad" at bounding box center [379, 321] width 159 height 22
type input "#0cd5ad"
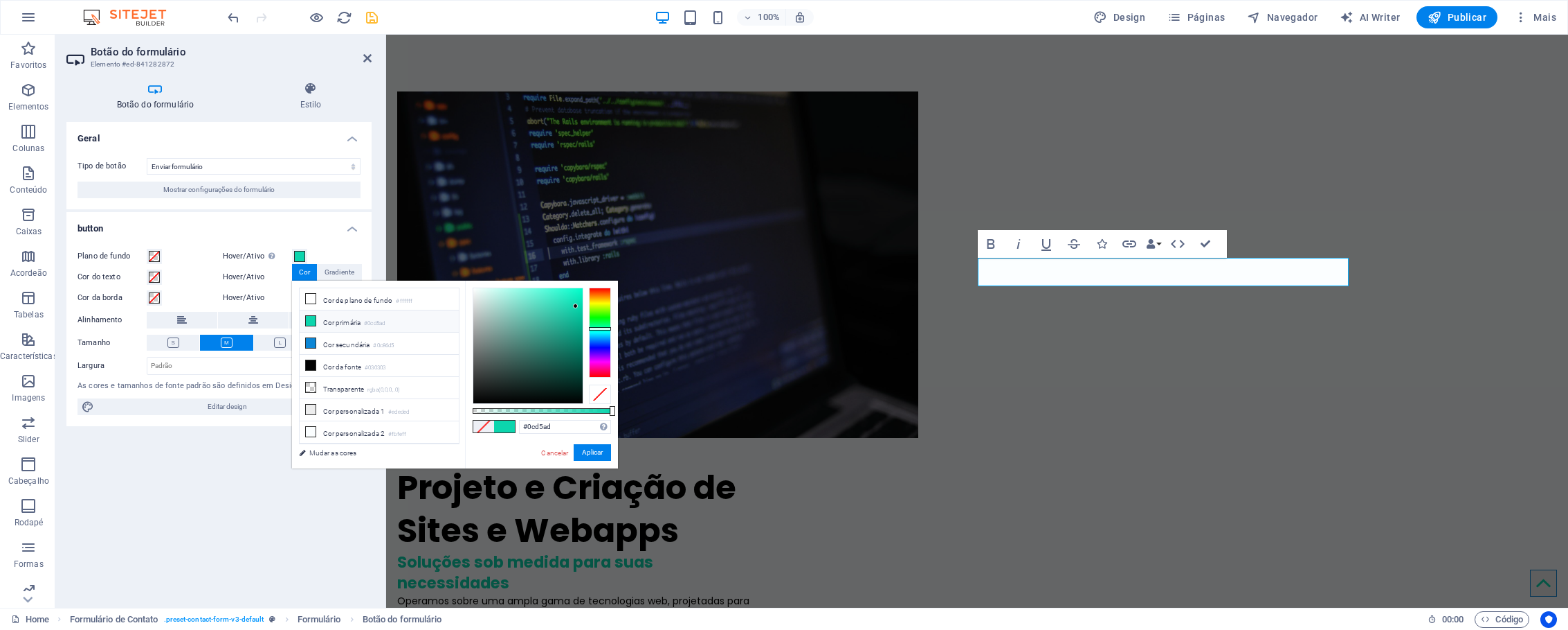
click at [253, 439] on div "Geral Tipo de botão Enviar formulário Redefinir formulário Sem ação Mostrar con…" at bounding box center [218, 359] width 305 height 474
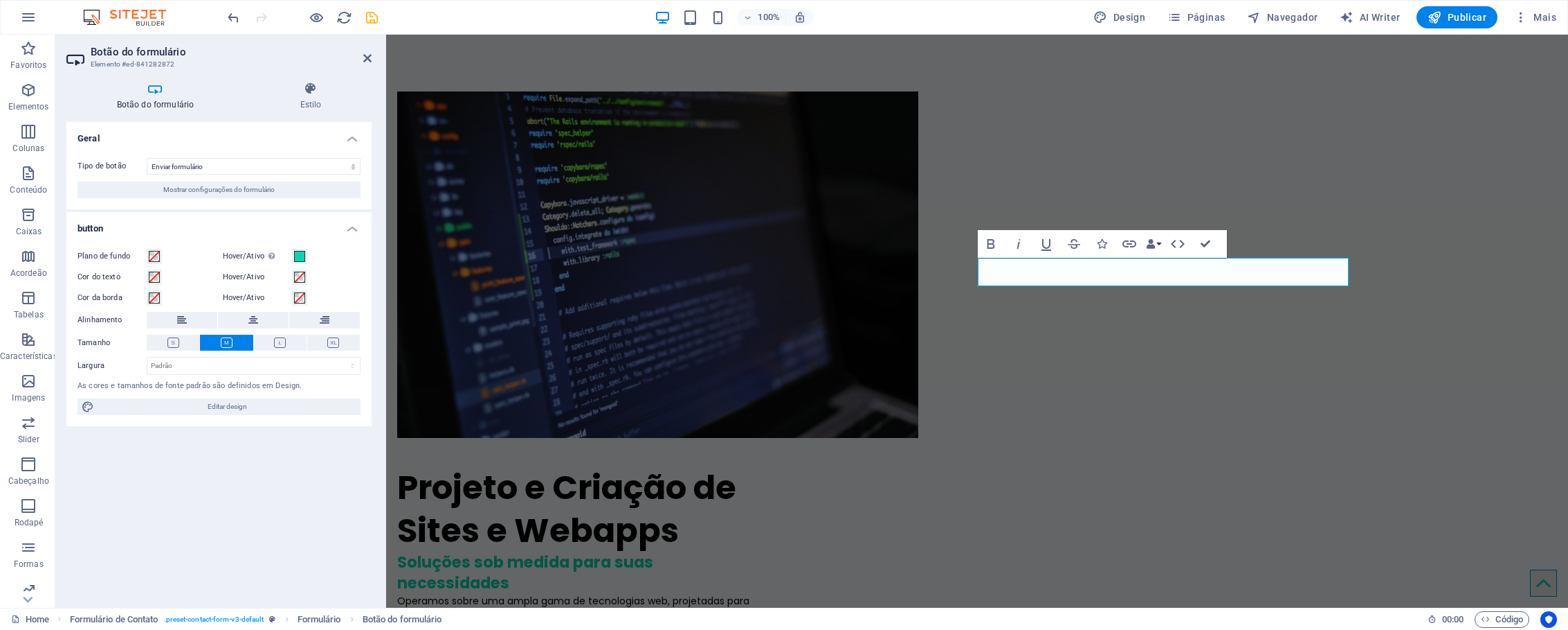
click at [295, 477] on div "Geral Tipo de botão Enviar formulário Redefinir formulário Sem ação Mostrar con…" at bounding box center [218, 359] width 305 height 474
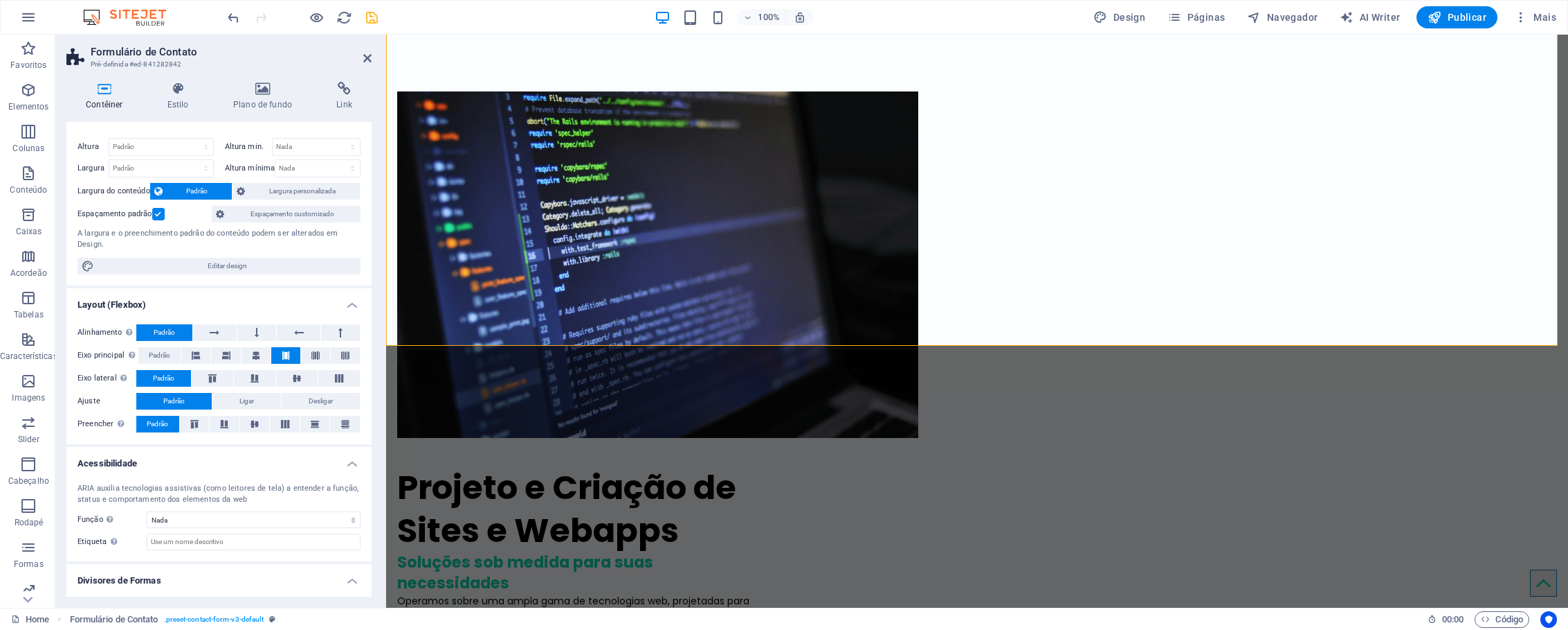
scroll to position [52, 0]
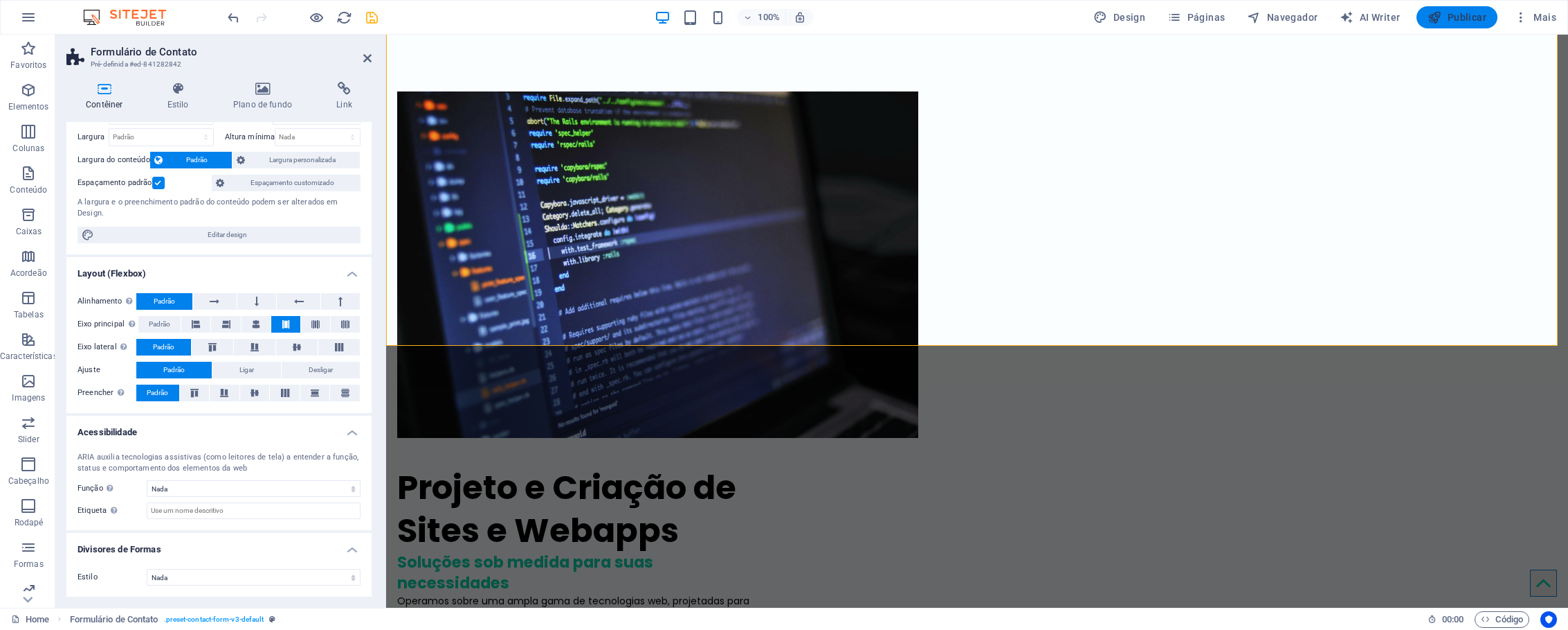
click at [1452, 16] on span "Publicar" at bounding box center [1457, 17] width 59 height 14
